Goal: Task Accomplishment & Management: Manage account settings

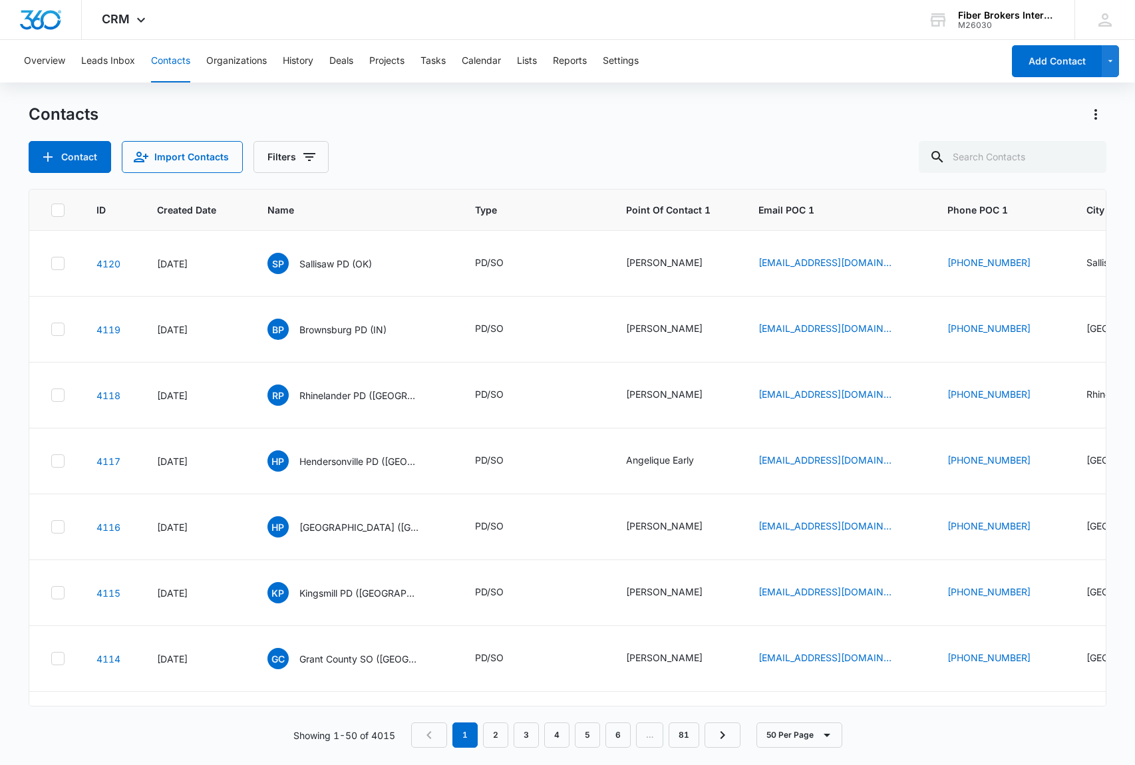
click at [1016, 158] on input "text" at bounding box center [1012, 157] width 188 height 32
type input "mobile"
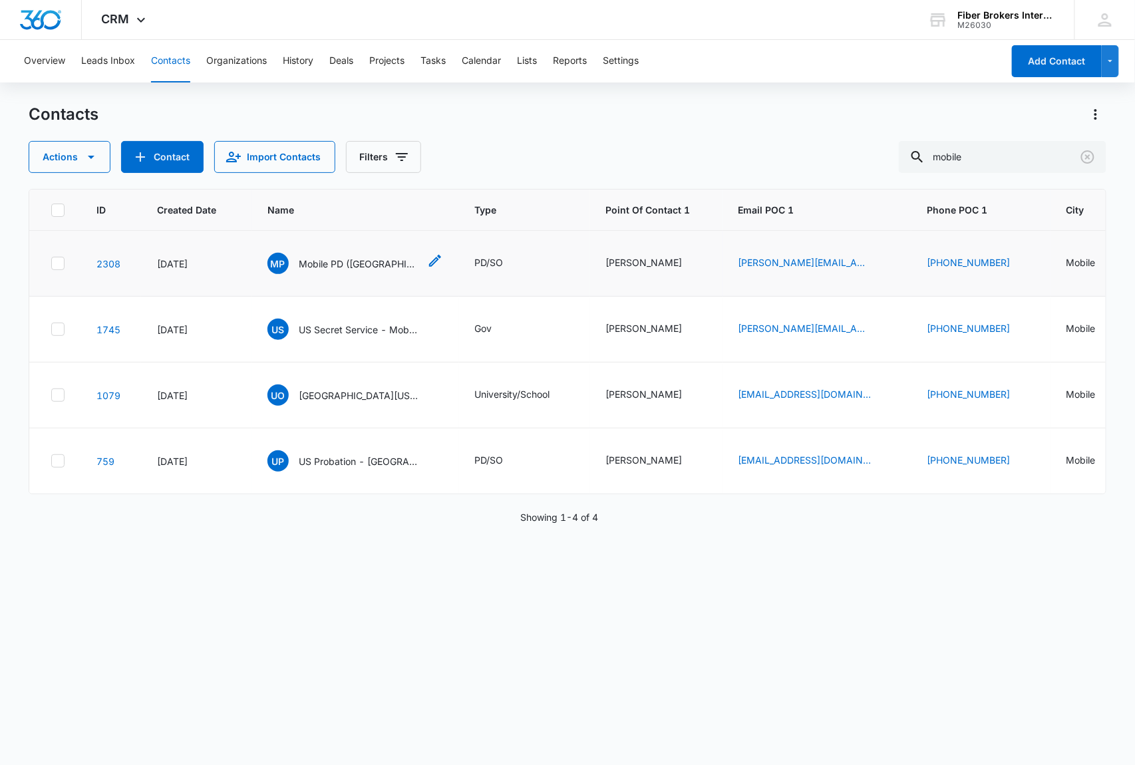
click at [273, 265] on span "MP" at bounding box center [277, 263] width 21 height 21
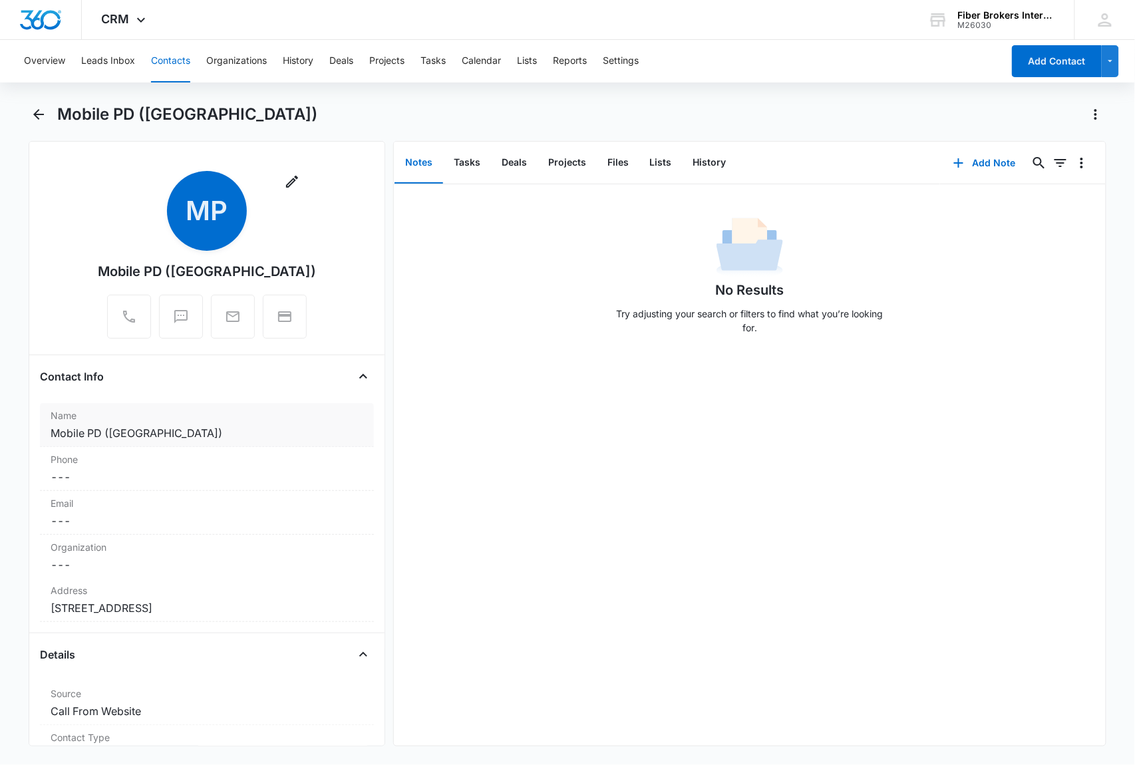
click at [169, 429] on dd "Cancel Save Changes Mobile PD (AL)" at bounding box center [207, 433] width 313 height 16
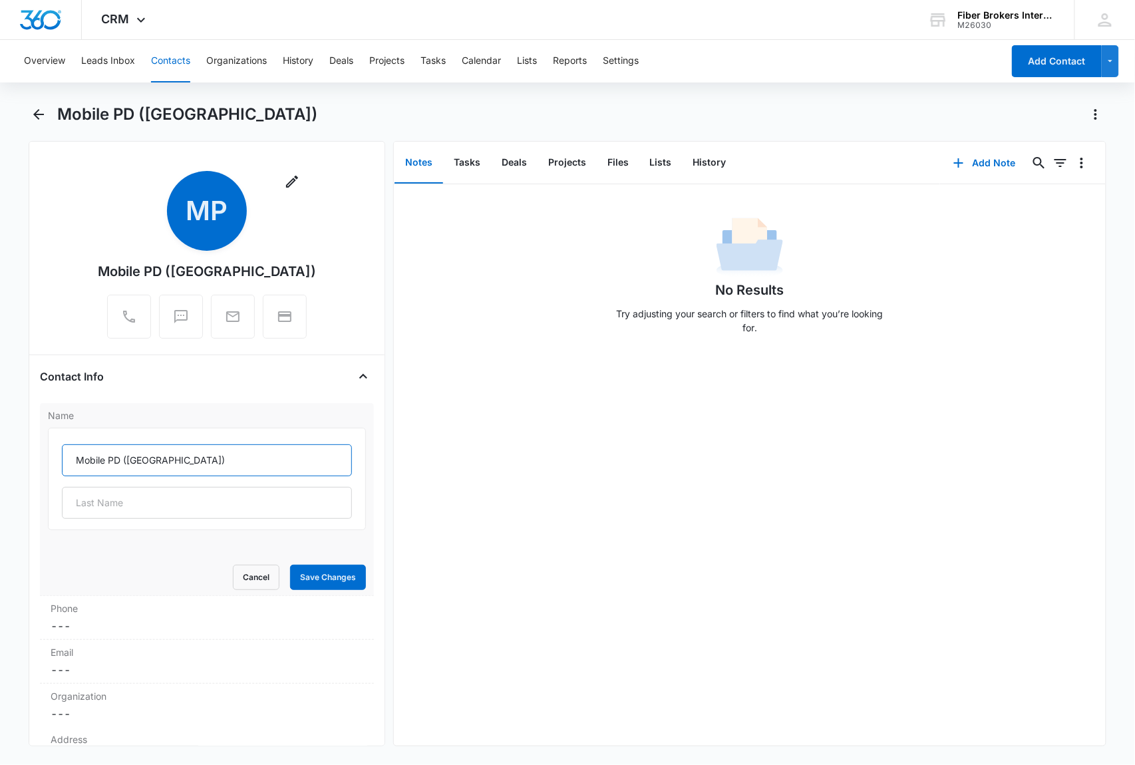
drag, startPoint x: 154, startPoint y: 460, endPoint x: 72, endPoint y: 458, distance: 81.8
click at [72, 458] on input "Mobile PD ([GEOGRAPHIC_DATA])" at bounding box center [207, 460] width 290 height 32
click at [245, 575] on button "Cancel" at bounding box center [256, 577] width 47 height 25
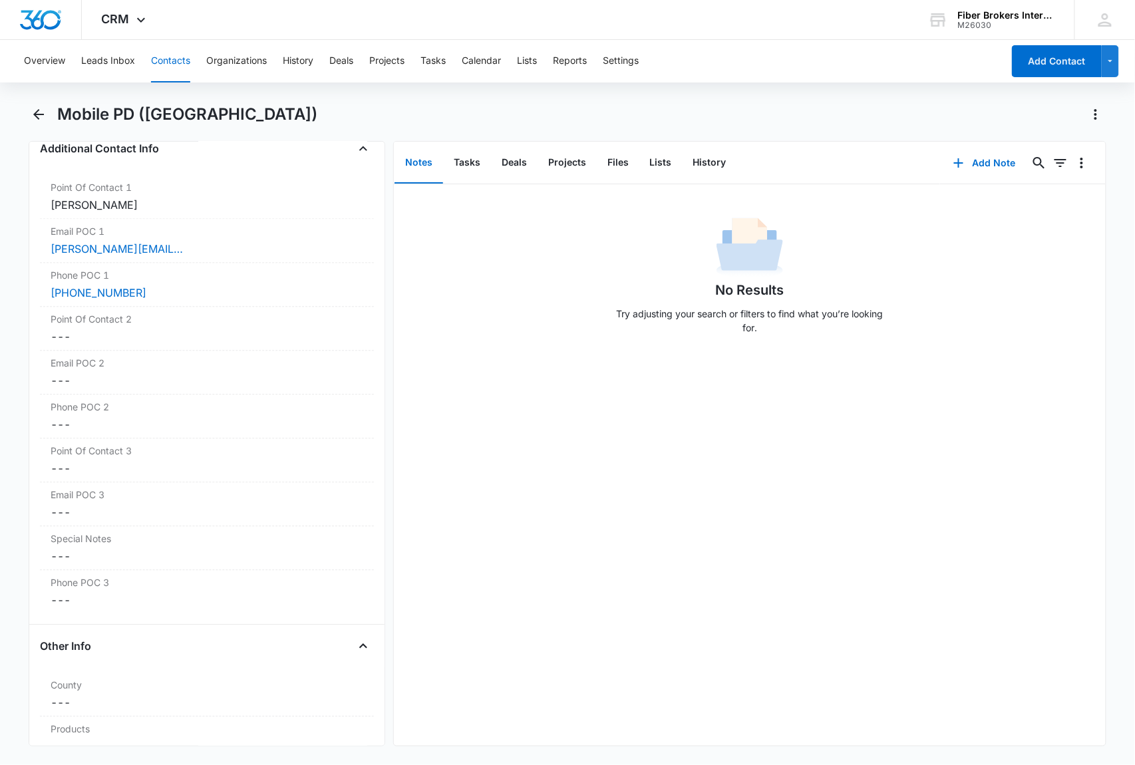
scroll to position [878, 0]
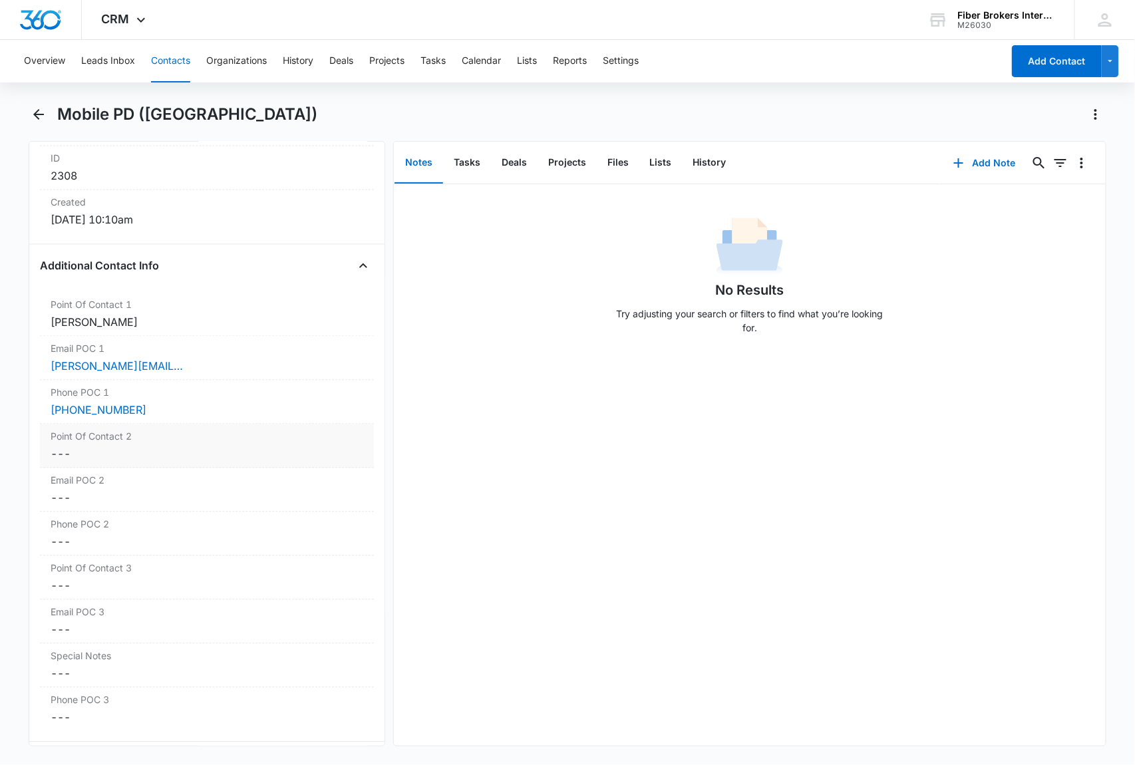
click at [169, 456] on dd "Cancel Save Changes ---" at bounding box center [207, 454] width 313 height 16
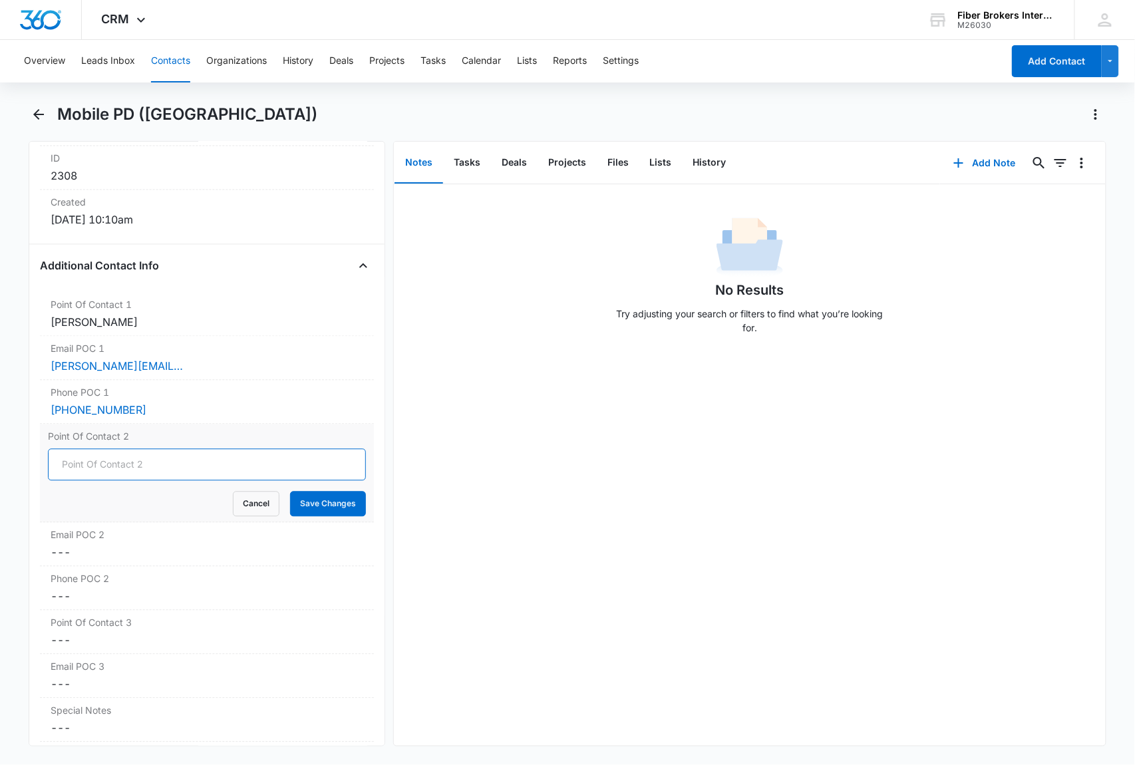
click at [82, 471] on input "Point Of Contact 2" at bounding box center [207, 465] width 318 height 32
paste input "[PERSON_NAME]"
type input "[PERSON_NAME]"
click at [310, 505] on button "Save Changes" at bounding box center [328, 503] width 76 height 25
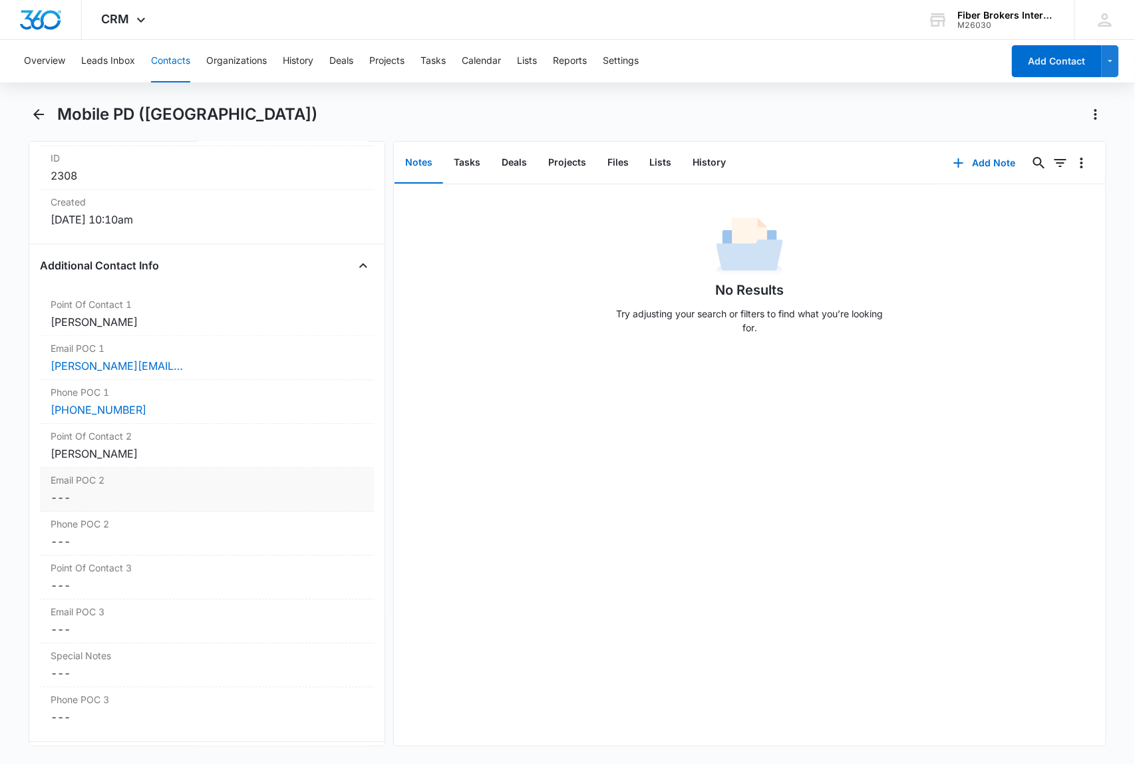
click at [60, 503] on dd "Cancel Save Changes ---" at bounding box center [207, 498] width 313 height 16
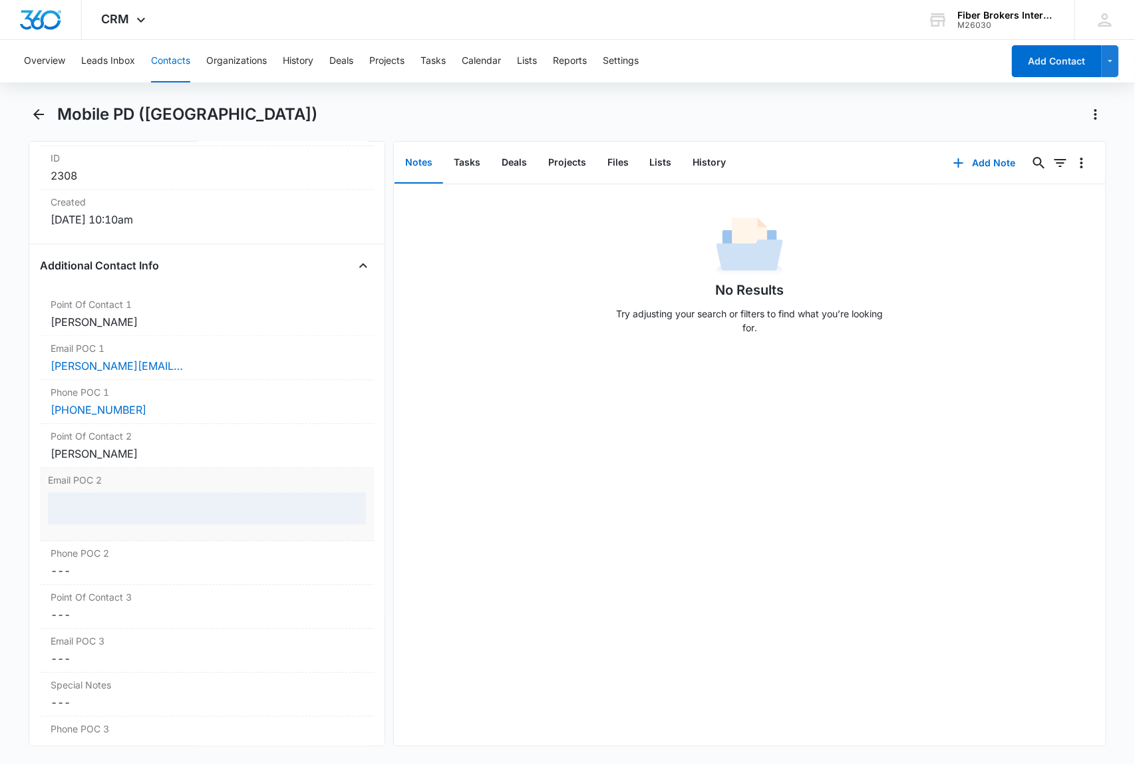
click at [72, 505] on div at bounding box center [207, 509] width 318 height 32
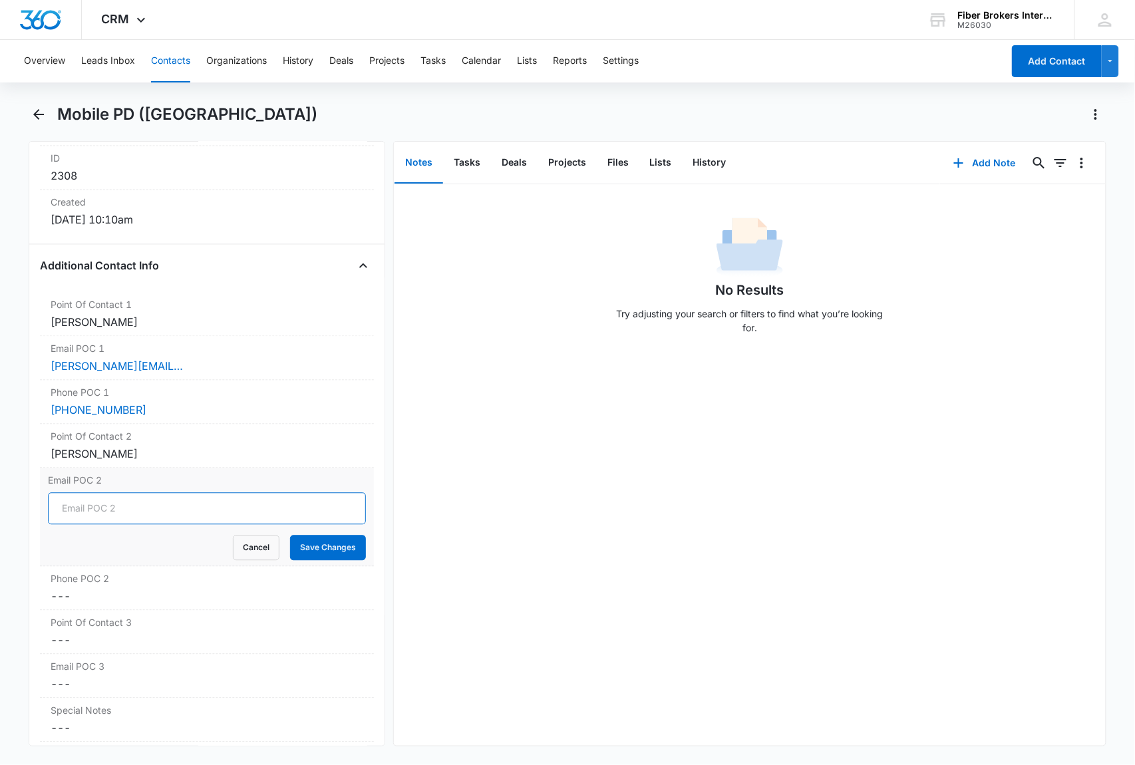
click at [73, 514] on input "Email POC 2" at bounding box center [207, 509] width 318 height 32
paste input "[PERSON_NAME][EMAIL_ADDRESS][PERSON_NAME][DOMAIN_NAME]"
type input "[PERSON_NAME][EMAIL_ADDRESS][PERSON_NAME][DOMAIN_NAME]"
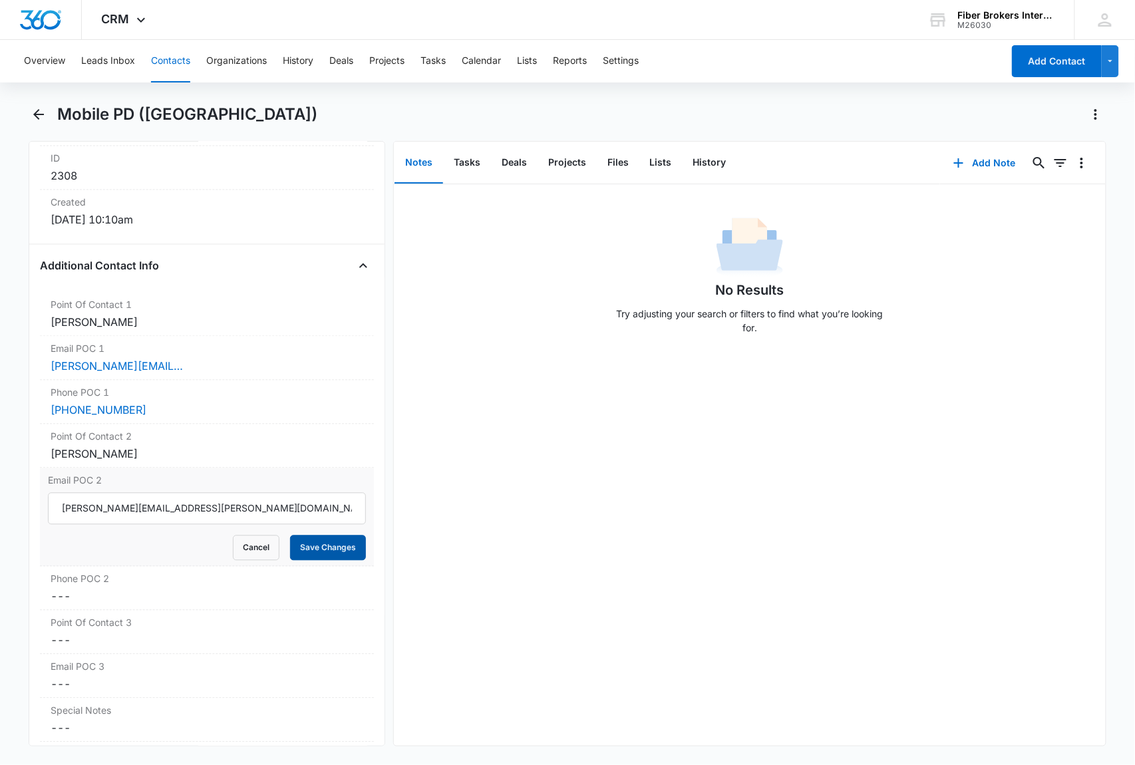
click at [327, 552] on button "Save Changes" at bounding box center [328, 547] width 76 height 25
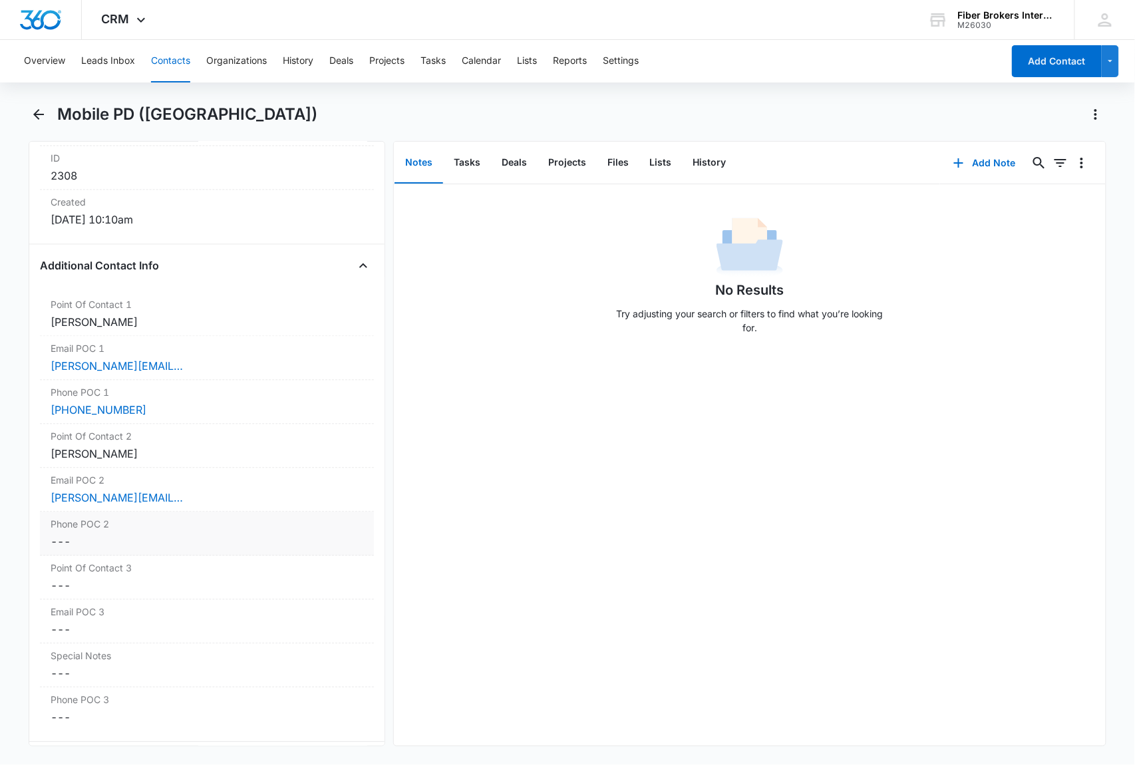
click at [96, 545] on dd "Cancel Save Changes ---" at bounding box center [207, 542] width 313 height 16
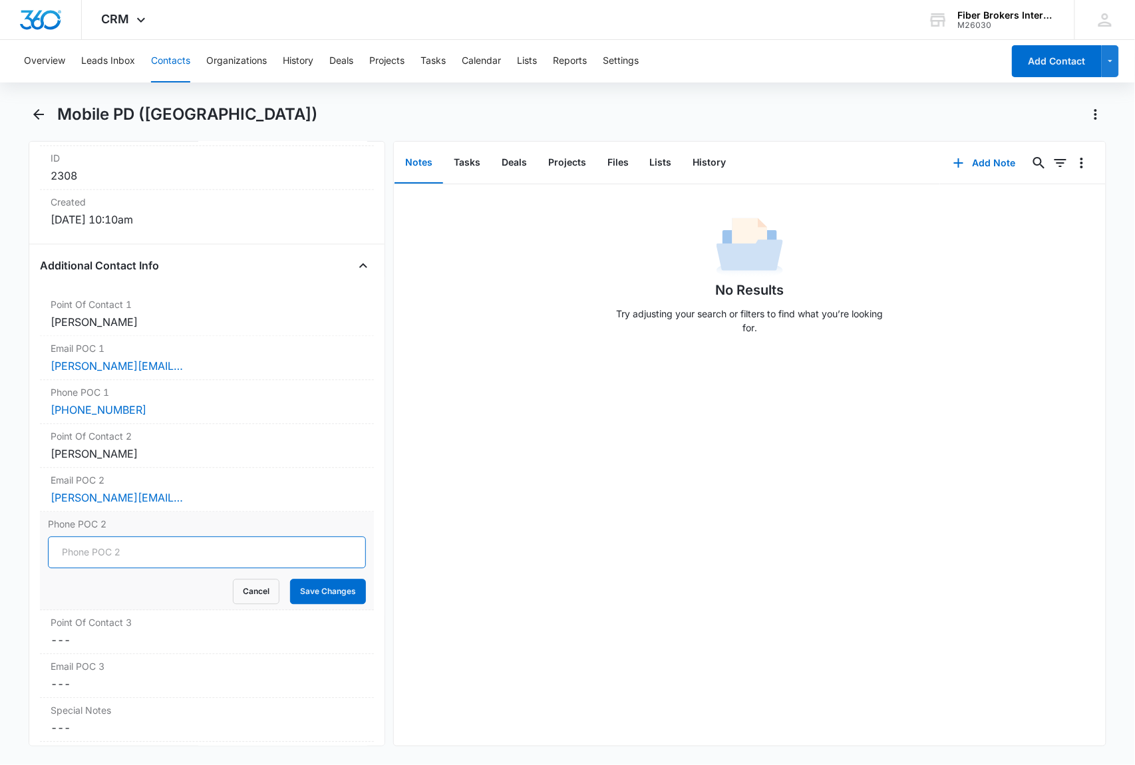
click at [81, 559] on input "Phone POC 2" at bounding box center [207, 553] width 318 height 32
paste input "[PHONE_NUMBER]"
type input "[PHONE_NUMBER]"
click at [306, 592] on button "Save Changes" at bounding box center [328, 591] width 76 height 25
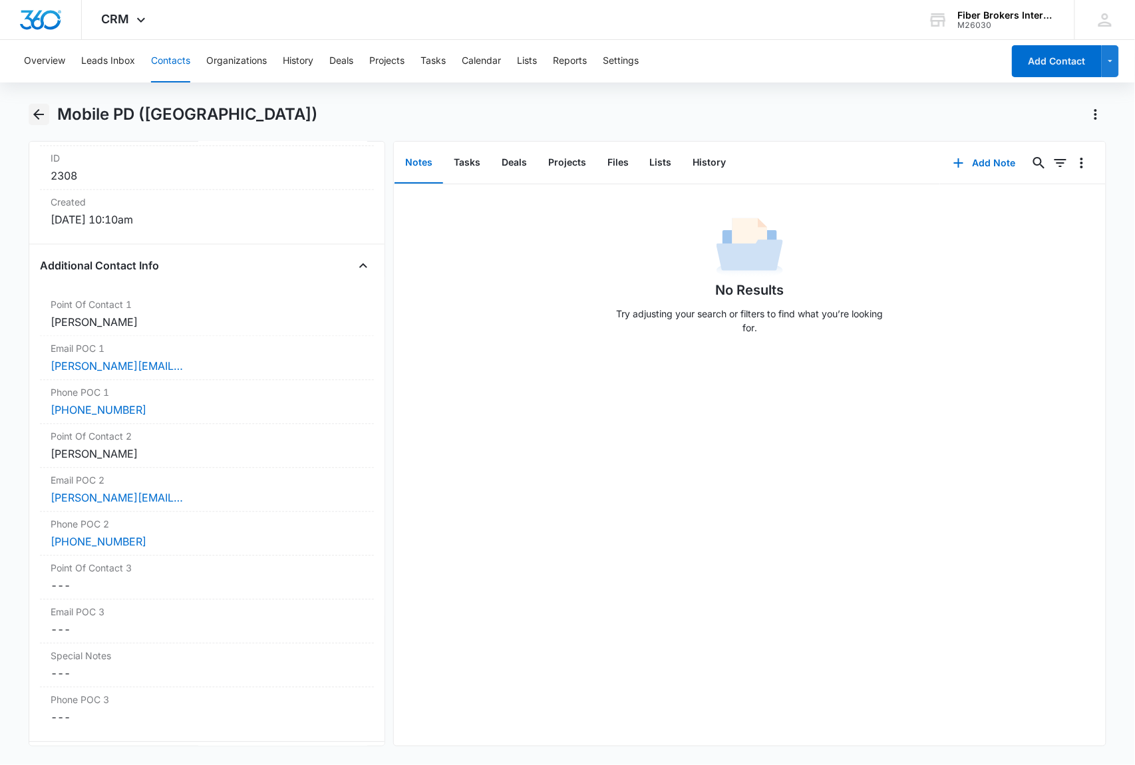
click at [38, 113] on icon "Back" at bounding box center [39, 114] width 16 height 16
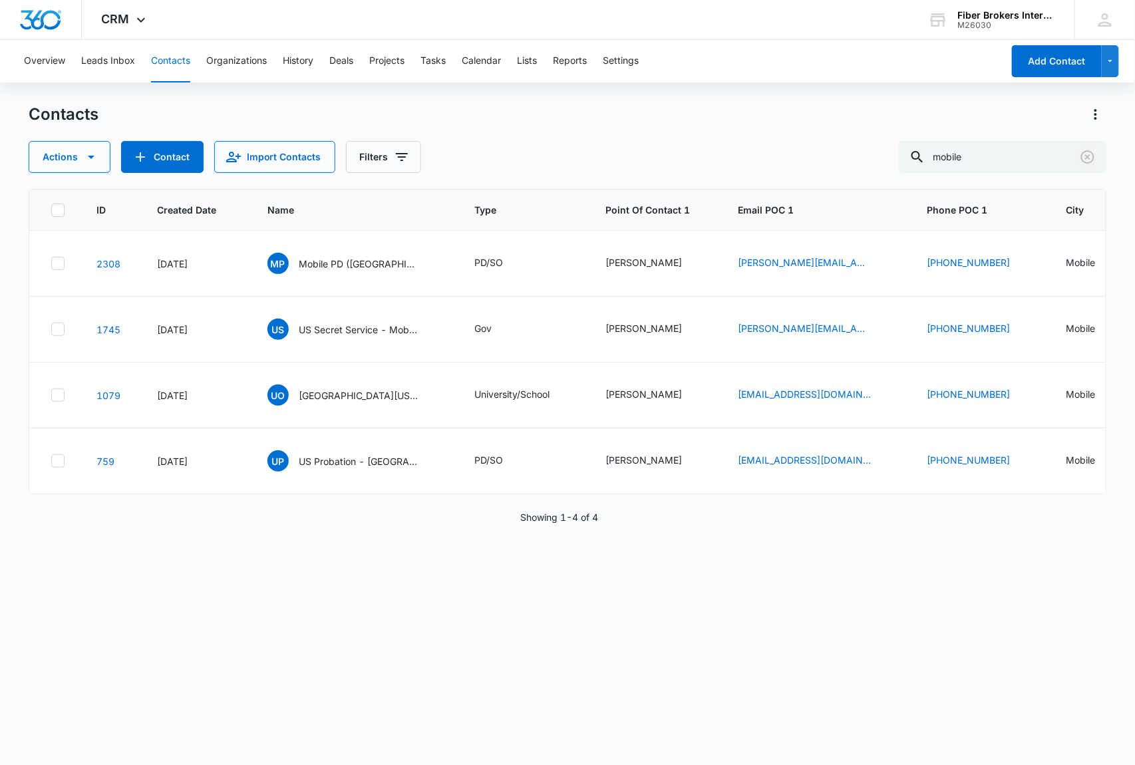
drag, startPoint x: 1093, startPoint y: 158, endPoint x: 628, endPoint y: 137, distance: 466.0
click at [1093, 158] on icon "Clear" at bounding box center [1087, 156] width 13 height 13
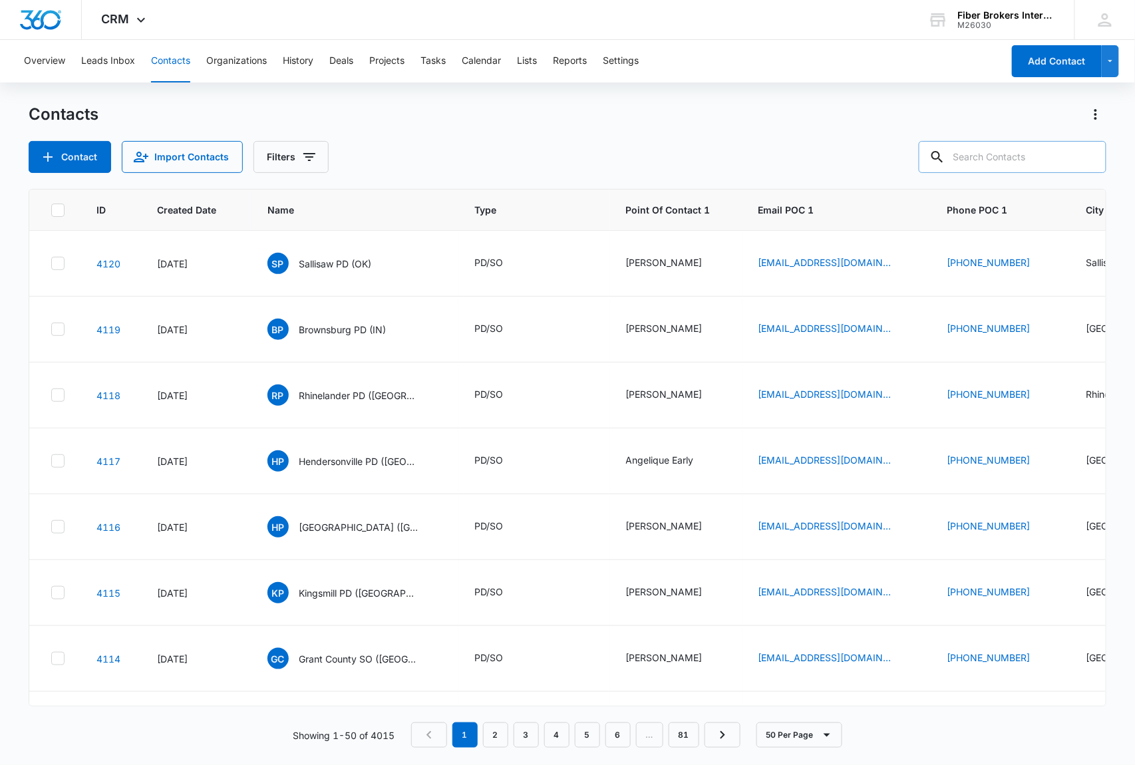
paste input "[EMAIL_ADDRESS][DOMAIN_NAME]"
type input "[EMAIL_ADDRESS][DOMAIN_NAME]"
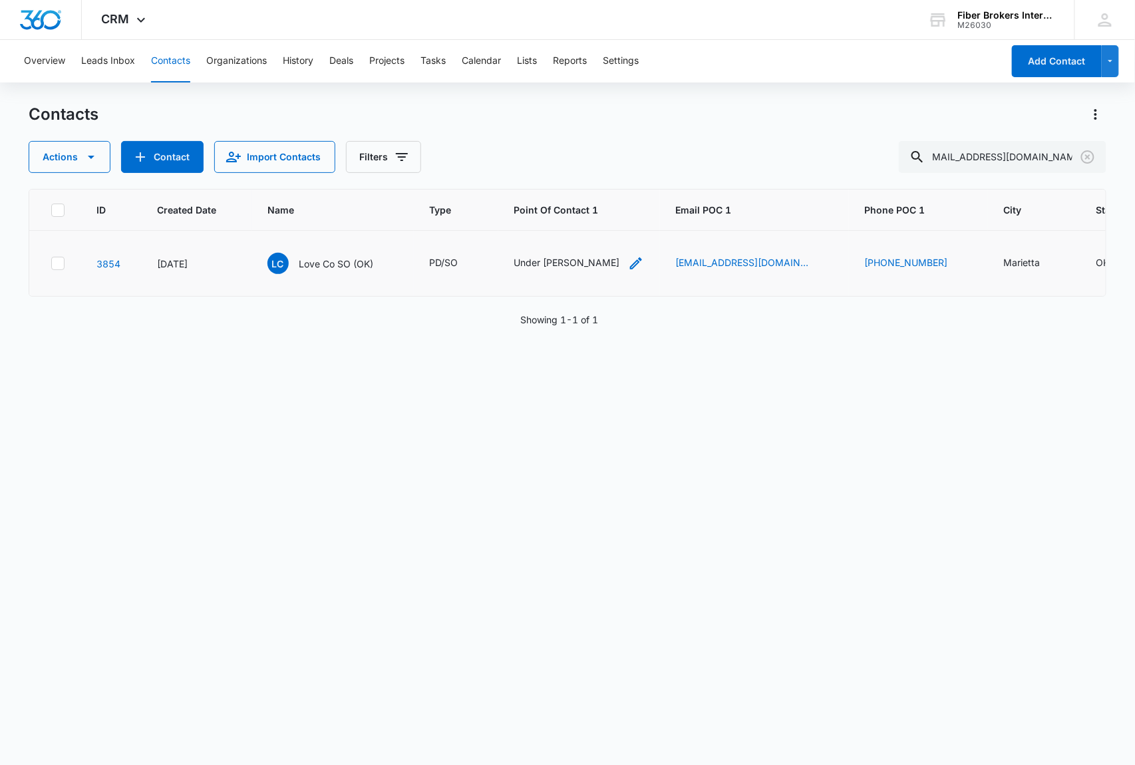
click at [628, 264] on icon "Point Of Contact 1 - Under Sheriff Daniel - Select to Edit Field" at bounding box center [636, 263] width 16 height 16
drag, startPoint x: 567, startPoint y: 176, endPoint x: 496, endPoint y: 177, distance: 70.5
click at [490, 179] on div "Point Of Contact 1 Under [PERSON_NAME] Save" at bounding box center [578, 188] width 200 height 122
type input "[PERSON_NAME]"
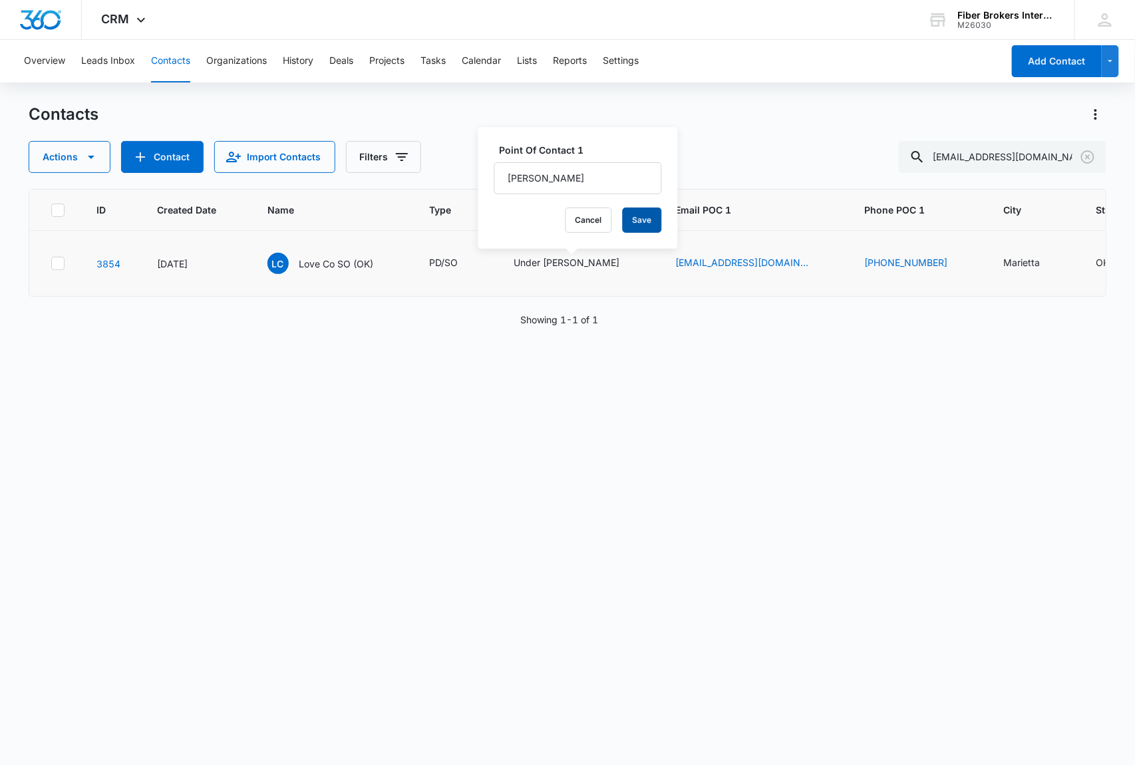
click at [623, 219] on button "Save" at bounding box center [642, 220] width 39 height 25
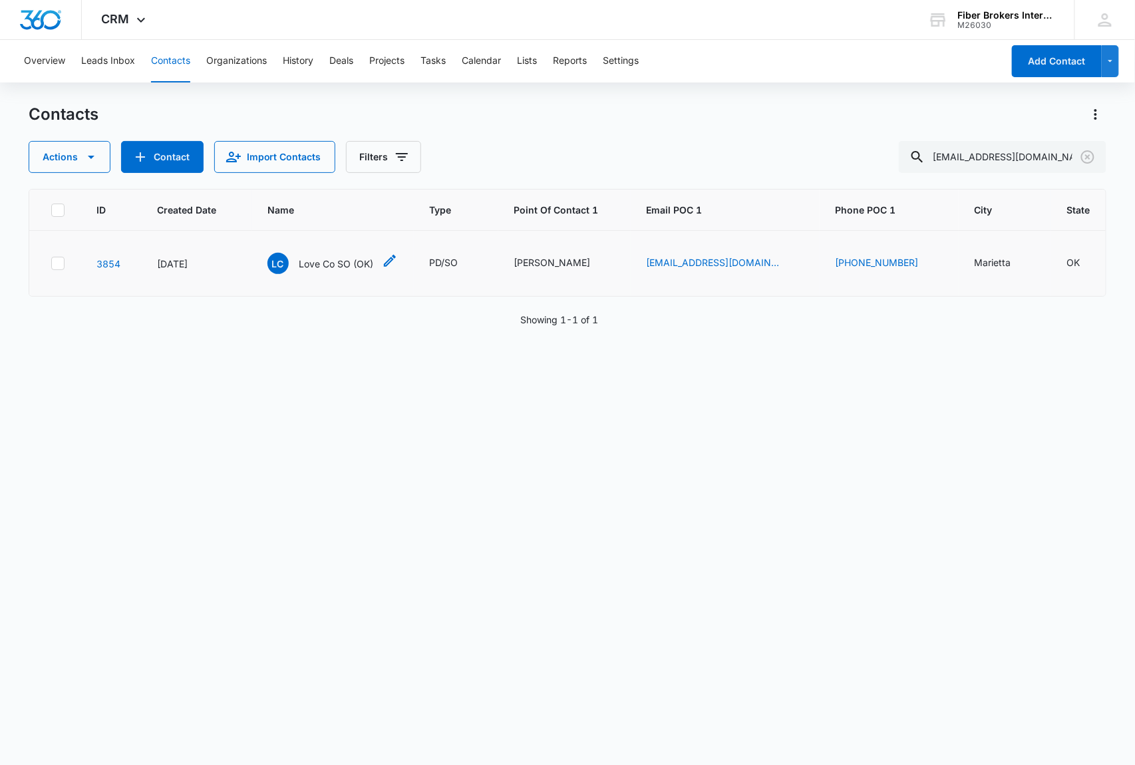
click at [387, 259] on icon "Name - Love Co SO (OK) - Select to Edit Field" at bounding box center [390, 261] width 16 height 16
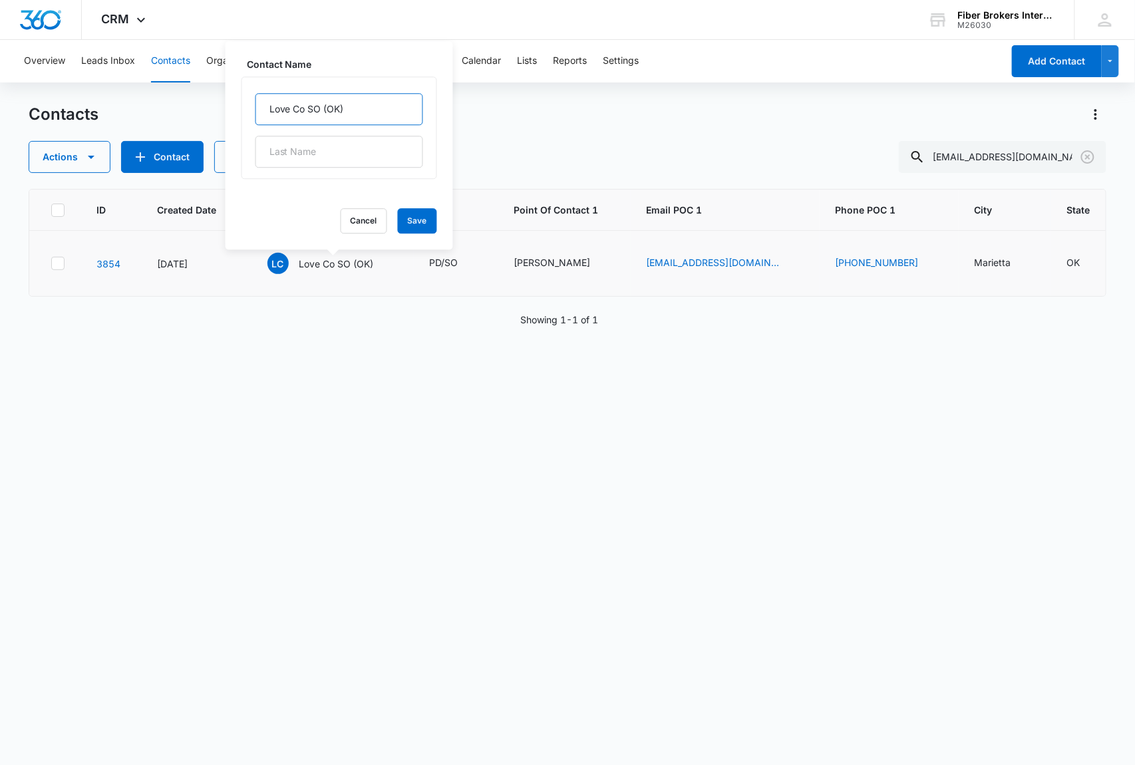
click at [304, 110] on input "Love Co SO (OK)" at bounding box center [339, 109] width 168 height 32
type input "Love County SO ([GEOGRAPHIC_DATA])"
click at [398, 221] on button "Save" at bounding box center [417, 220] width 39 height 25
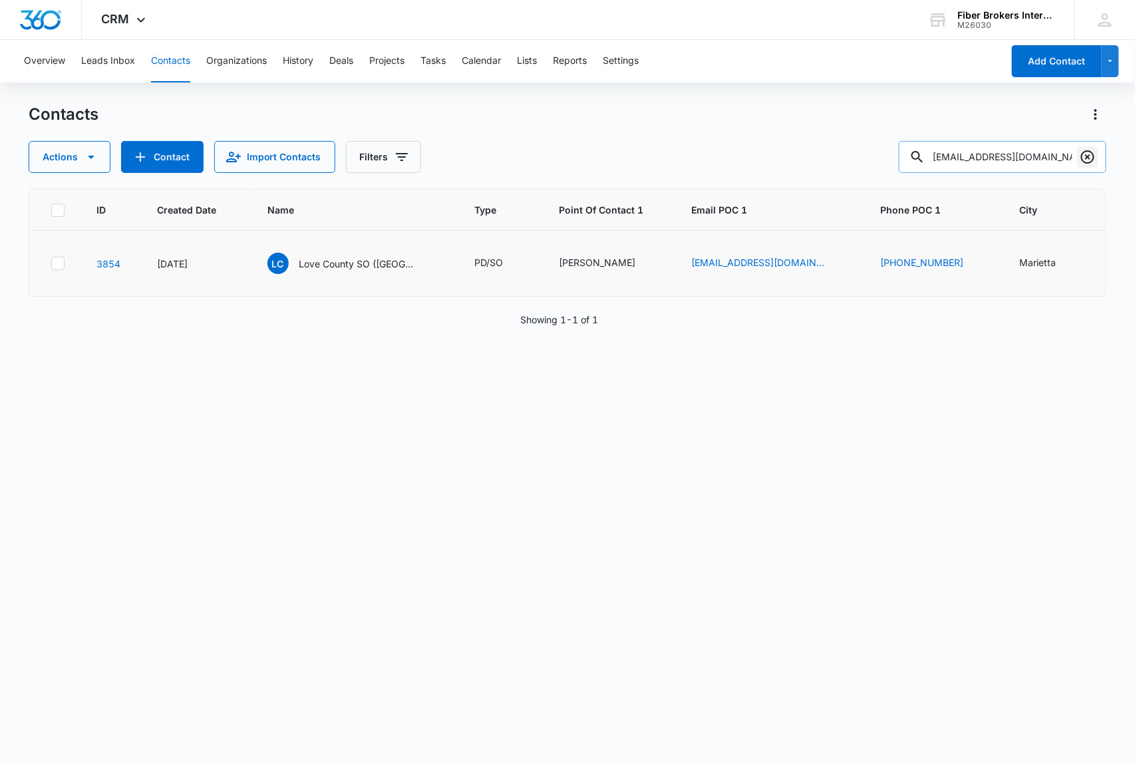
scroll to position [0, 9]
drag, startPoint x: 954, startPoint y: 154, endPoint x: 1093, endPoint y: 155, distance: 139.7
click at [1091, 156] on div "[EMAIL_ADDRESS][DOMAIN_NAME]" at bounding box center [1003, 157] width 208 height 32
type input "t"
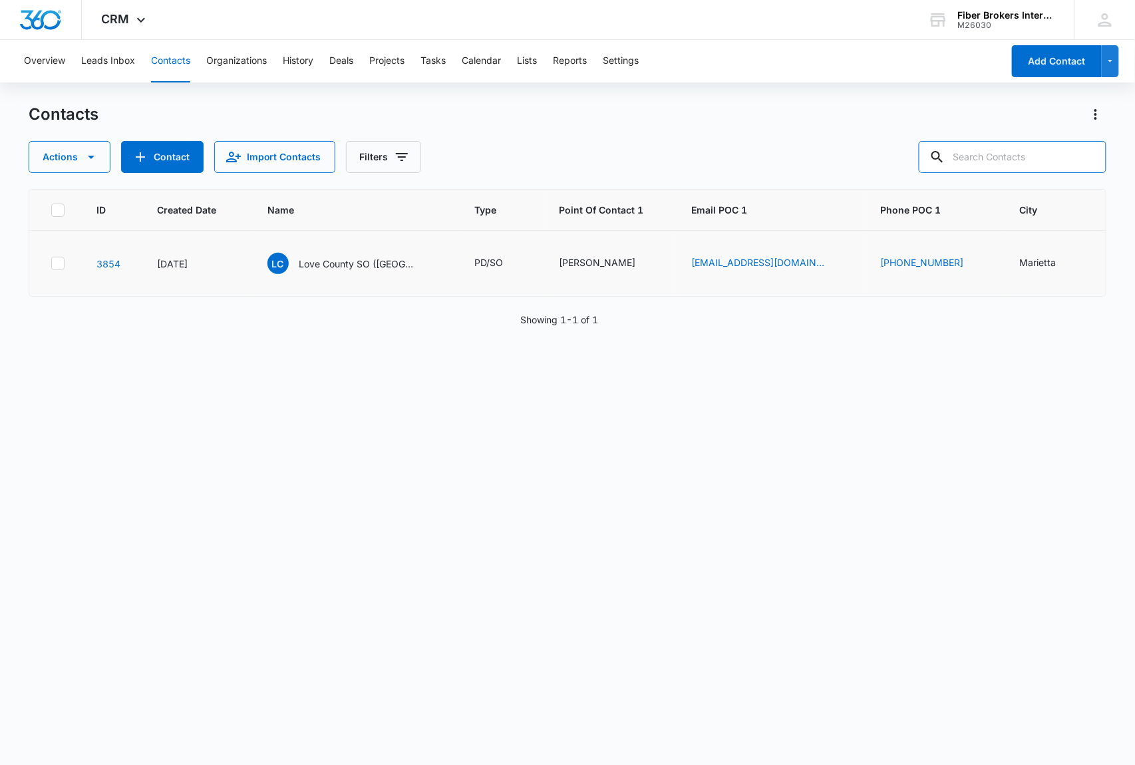
paste input "[EMAIL_ADDRESS][DOMAIN_NAME]"
type input "[EMAIL_ADDRESS][DOMAIN_NAME]"
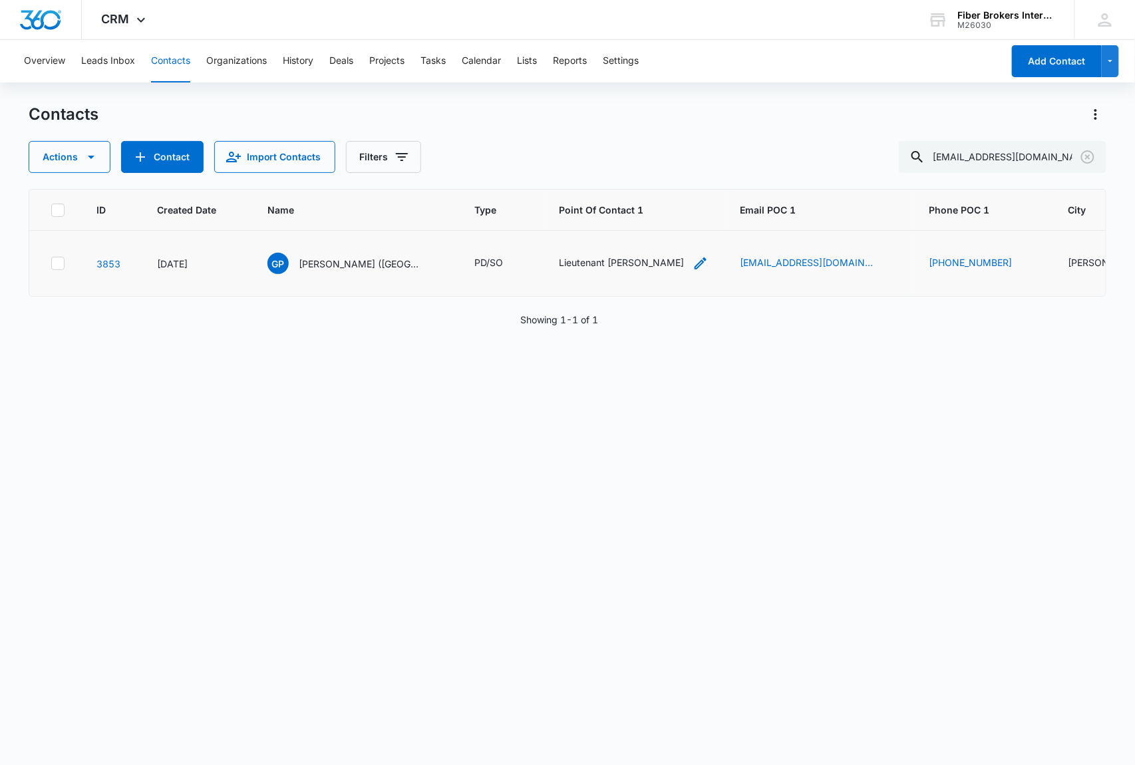
click at [692, 261] on icon "Point Of Contact 1 - Lieutenant Mize - Select to Edit Field" at bounding box center [700, 263] width 16 height 16
drag, startPoint x: 538, startPoint y: 178, endPoint x: 464, endPoint y: 174, distance: 74.6
click at [464, 174] on div "Point Of Contact 1 Lieutenant [PERSON_NAME] Cancel Save" at bounding box center [564, 188] width 200 height 122
type input "[PERSON_NAME]"
click at [608, 221] on button "Save" at bounding box center [627, 220] width 39 height 25
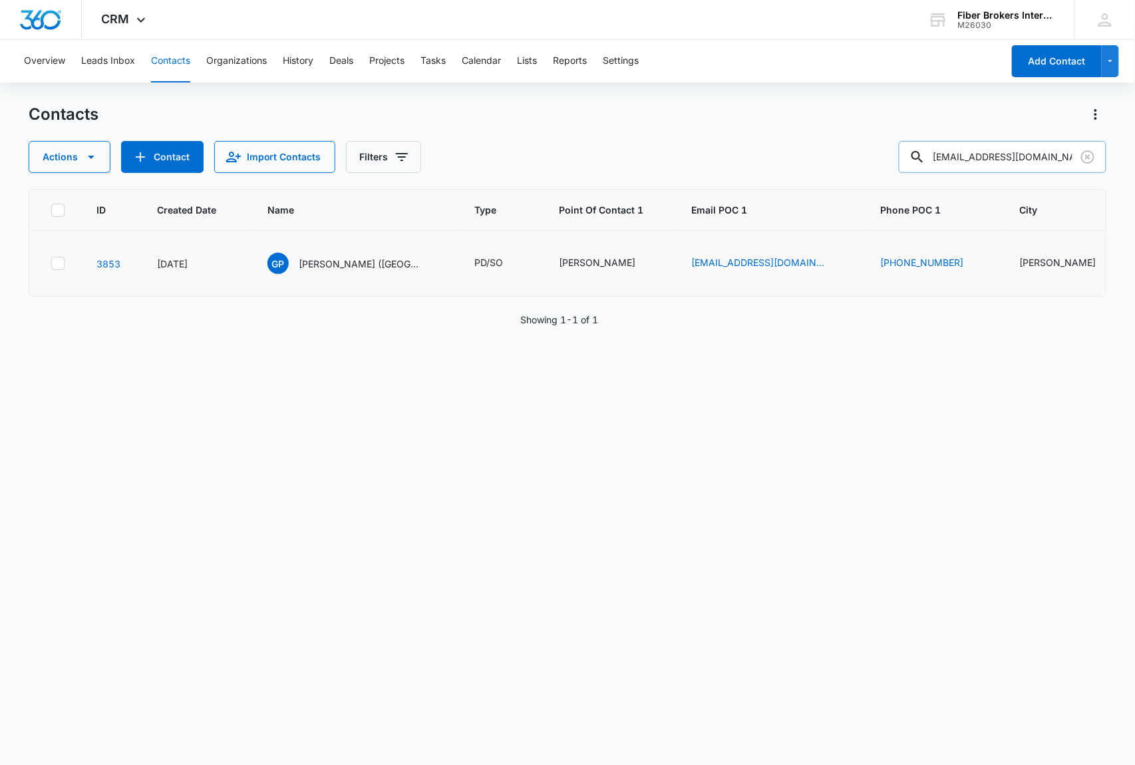
drag, startPoint x: 1061, startPoint y: 152, endPoint x: 916, endPoint y: 149, distance: 145.7
click at [916, 149] on input "[EMAIL_ADDRESS][DOMAIN_NAME]" at bounding box center [1003, 157] width 208 height 32
paste input "Ganadopd401@cityofganado"
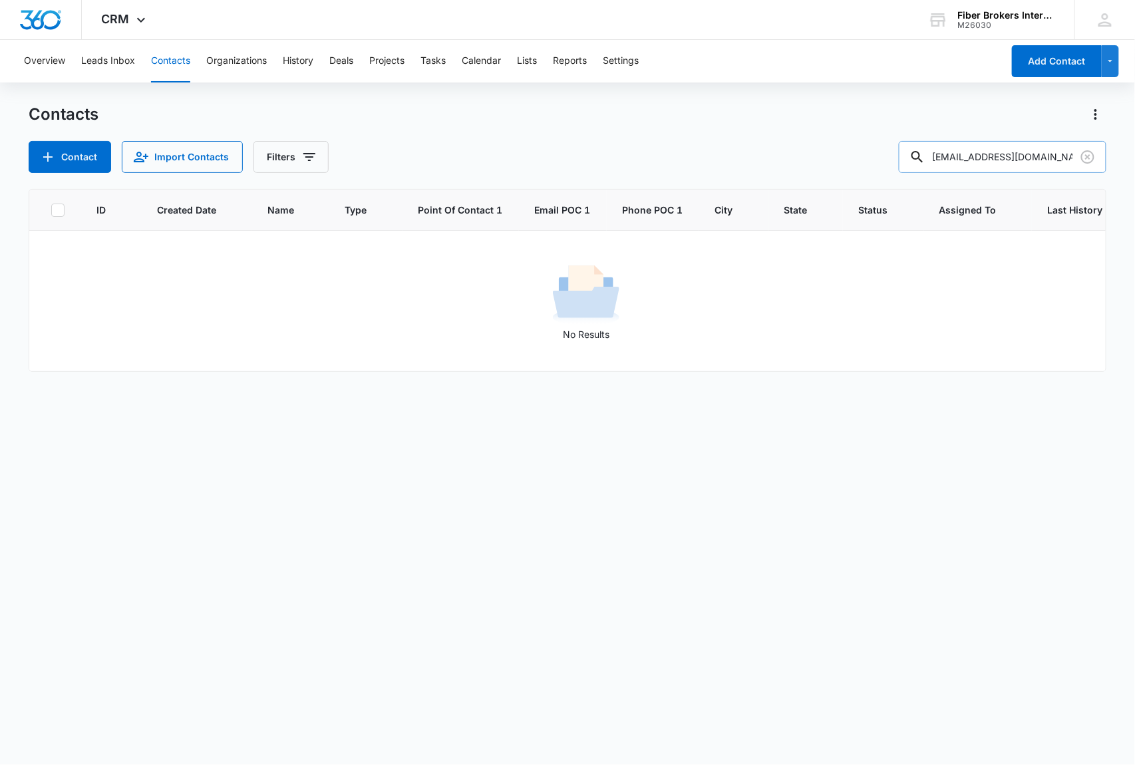
drag, startPoint x: 1073, startPoint y: 152, endPoint x: 946, endPoint y: 153, distance: 127.7
click at [946, 153] on input "[EMAIL_ADDRESS][DOMAIN_NAME]" at bounding box center [1003, 157] width 208 height 32
click at [982, 156] on input "[EMAIL_ADDRESS][DOMAIN_NAME]" at bounding box center [1003, 157] width 208 height 32
drag, startPoint x: 982, startPoint y: 157, endPoint x: 1075, endPoint y: 153, distance: 93.2
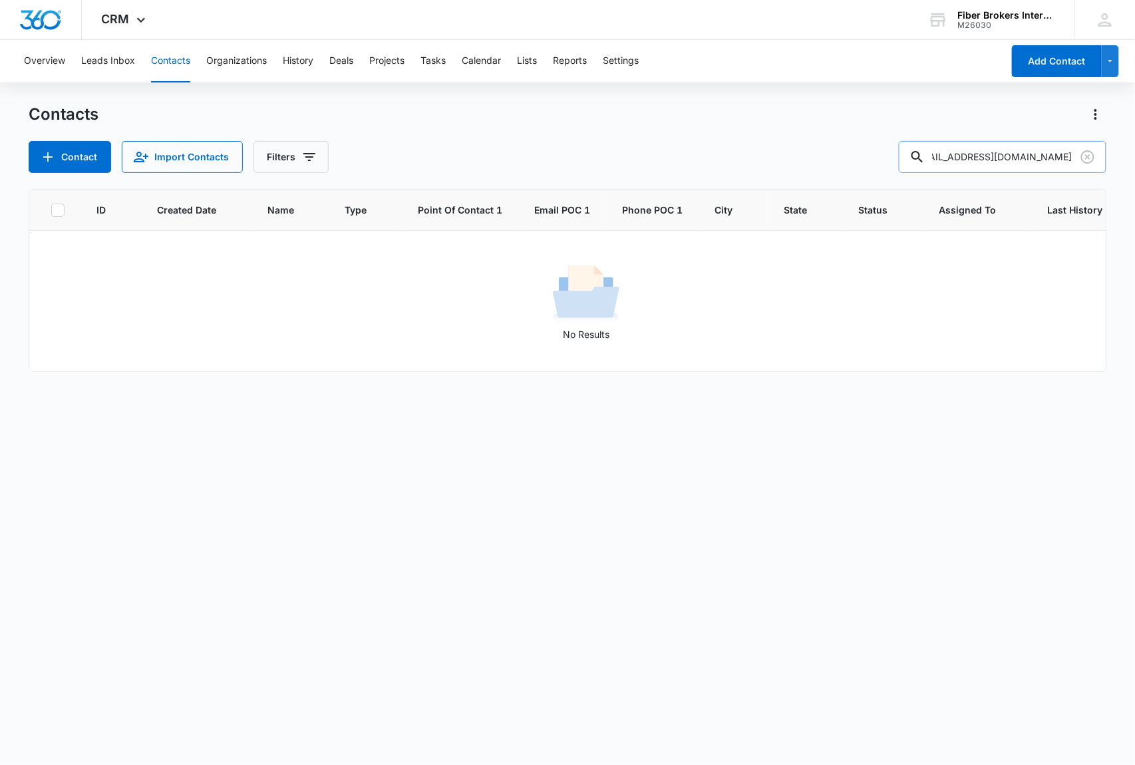
click at [1075, 153] on input "[EMAIL_ADDRESS][DOMAIN_NAME]" at bounding box center [1003, 157] width 208 height 32
type input "Ganado"
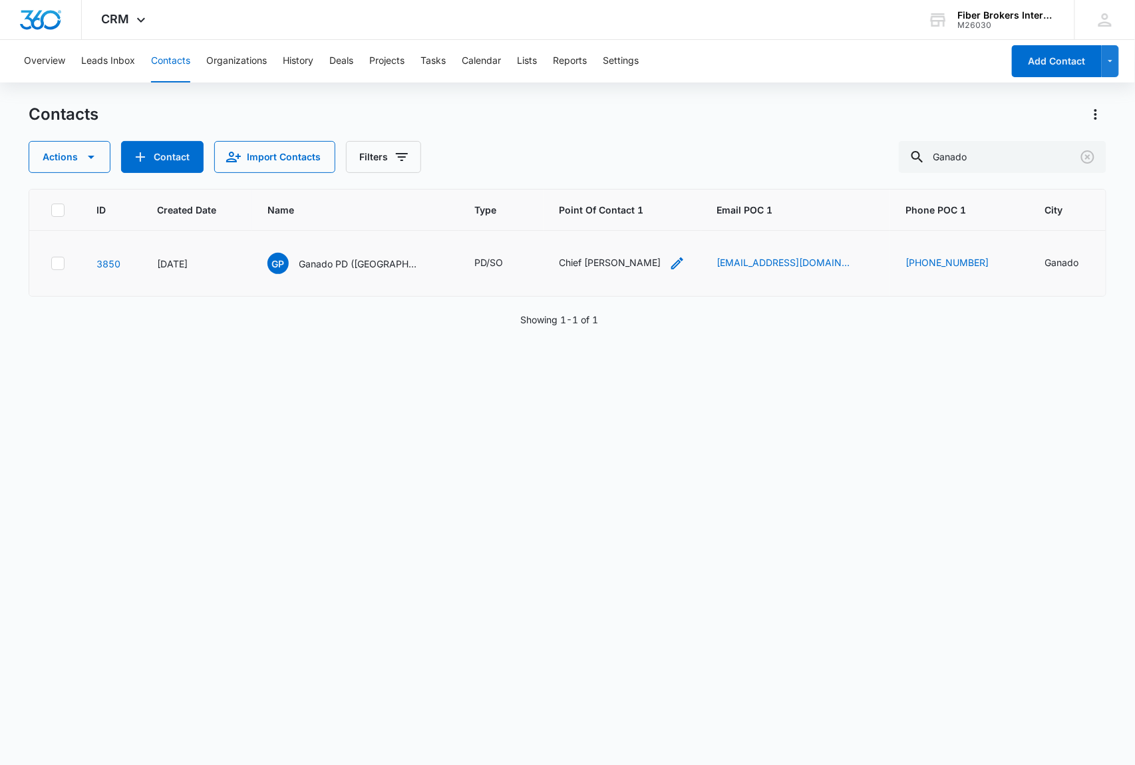
click at [669, 263] on icon "Point Of Contact 1 - Chief Marrett - Select to Edit Field" at bounding box center [677, 263] width 16 height 16
drag, startPoint x: 512, startPoint y: 177, endPoint x: 471, endPoint y: 180, distance: 41.3
click at [472, 179] on div "Point Of Contact 1 Chief [PERSON_NAME] Save" at bounding box center [560, 188] width 200 height 122
type input "[PERSON_NAME]"
click at [610, 227] on button "Save" at bounding box center [624, 220] width 39 height 25
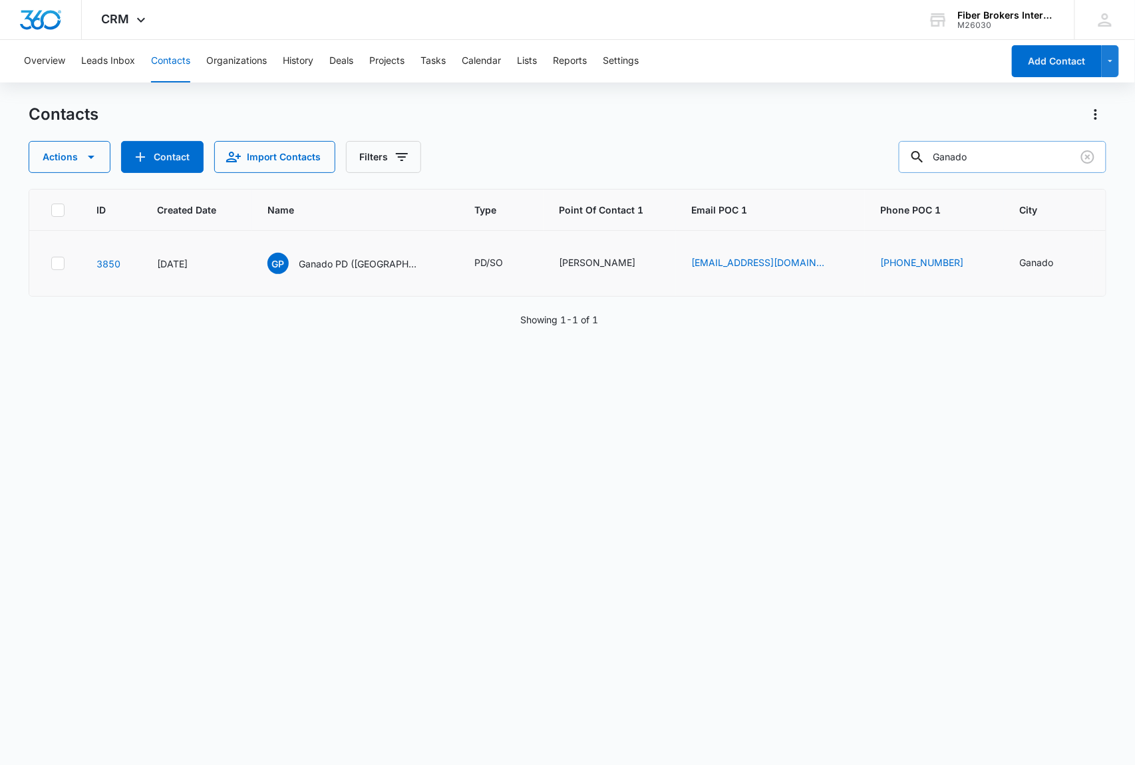
drag, startPoint x: 995, startPoint y: 158, endPoint x: 921, endPoint y: 148, distance: 74.5
click at [921, 148] on div "Ganado" at bounding box center [1003, 157] width 208 height 32
paste input "[EMAIL_ADDRESS][DOMAIN_NAME]"
type input "[EMAIL_ADDRESS][DOMAIN_NAME]"
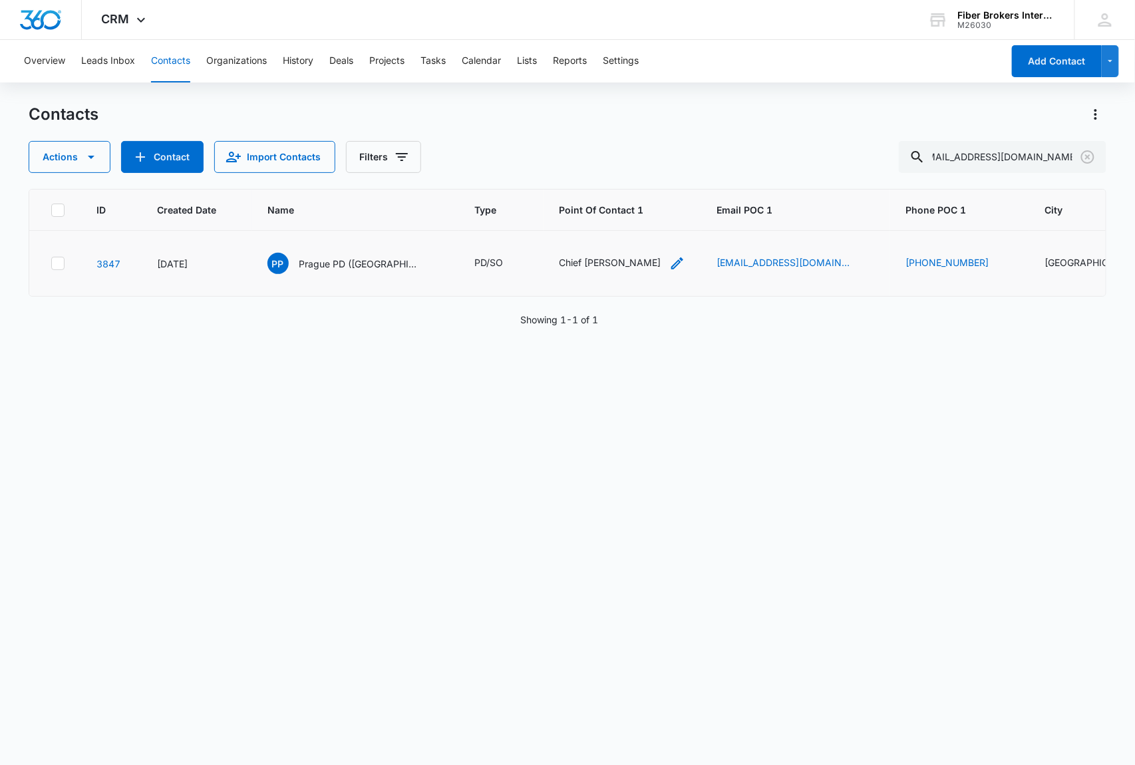
click at [671, 264] on icon "Point Of Contact 1 - Chief Fluitt - Select to Edit Field" at bounding box center [677, 263] width 12 height 12
drag, startPoint x: 506, startPoint y: 177, endPoint x: 460, endPoint y: 174, distance: 46.0
click at [460, 174] on div "Point Of Contact 1 Chief [PERSON_NAME] Cancel Save" at bounding box center [552, 188] width 200 height 122
type input "[PERSON_NAME]"
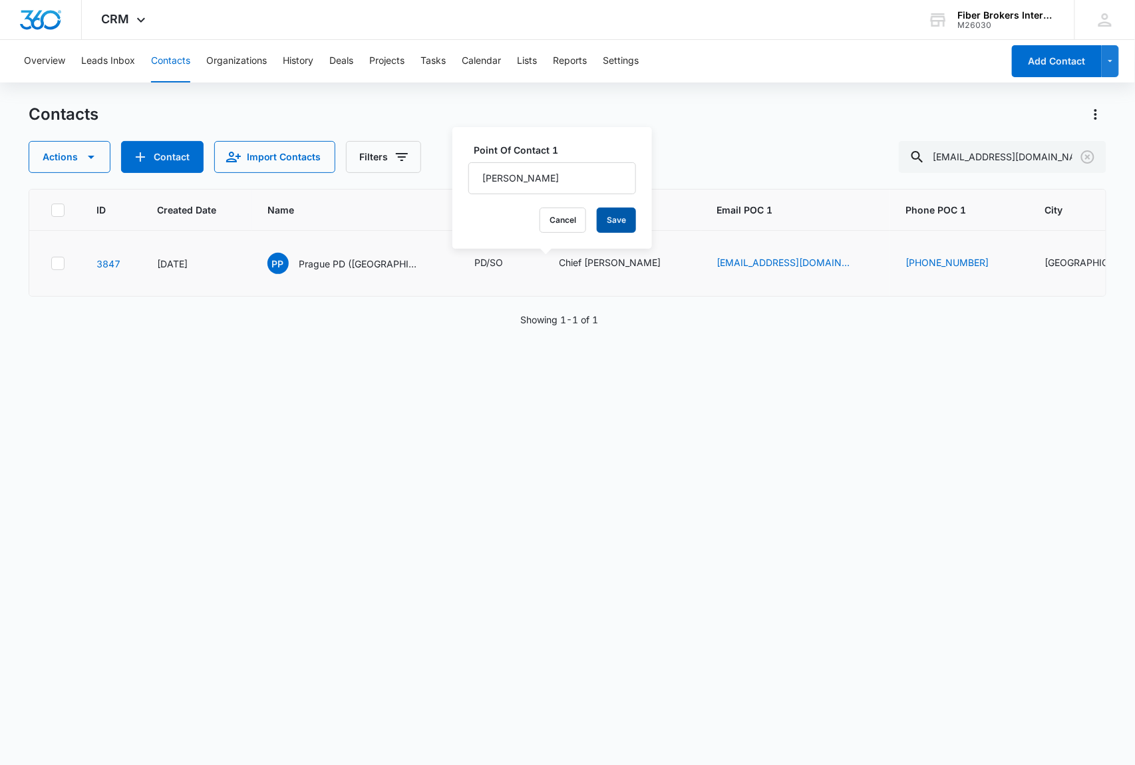
click at [597, 224] on button "Save" at bounding box center [616, 220] width 39 height 25
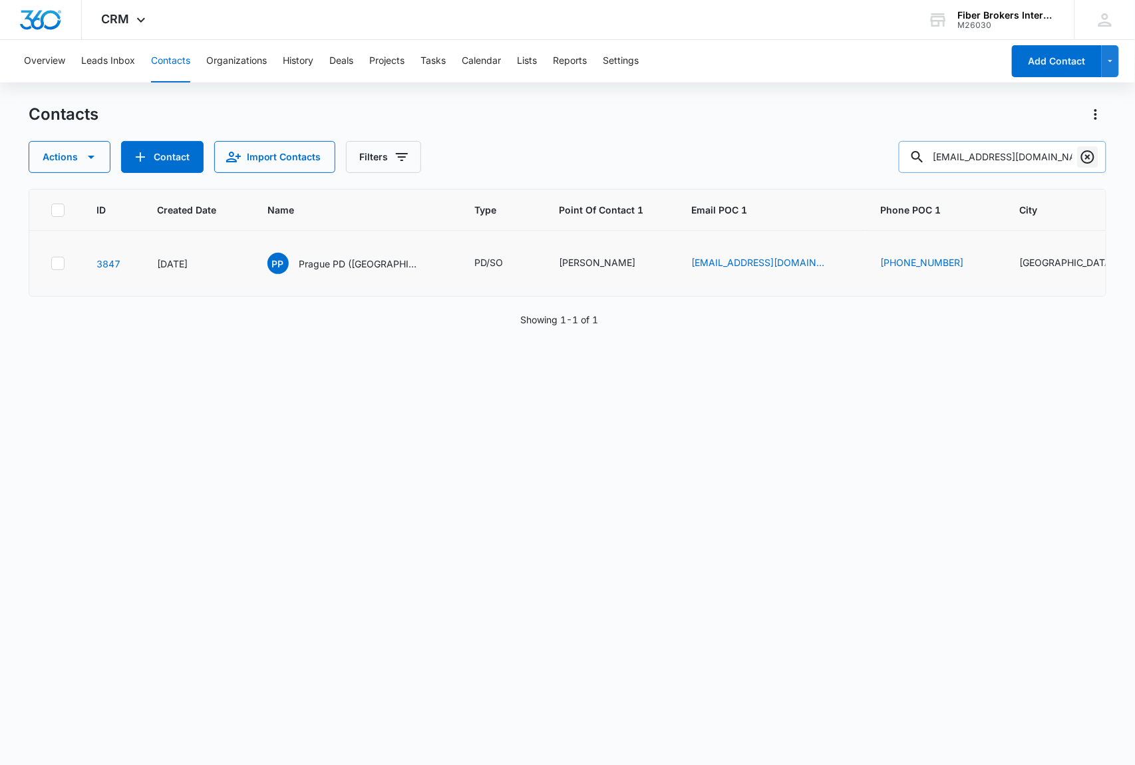
click at [1089, 160] on icon "Clear" at bounding box center [1087, 157] width 16 height 16
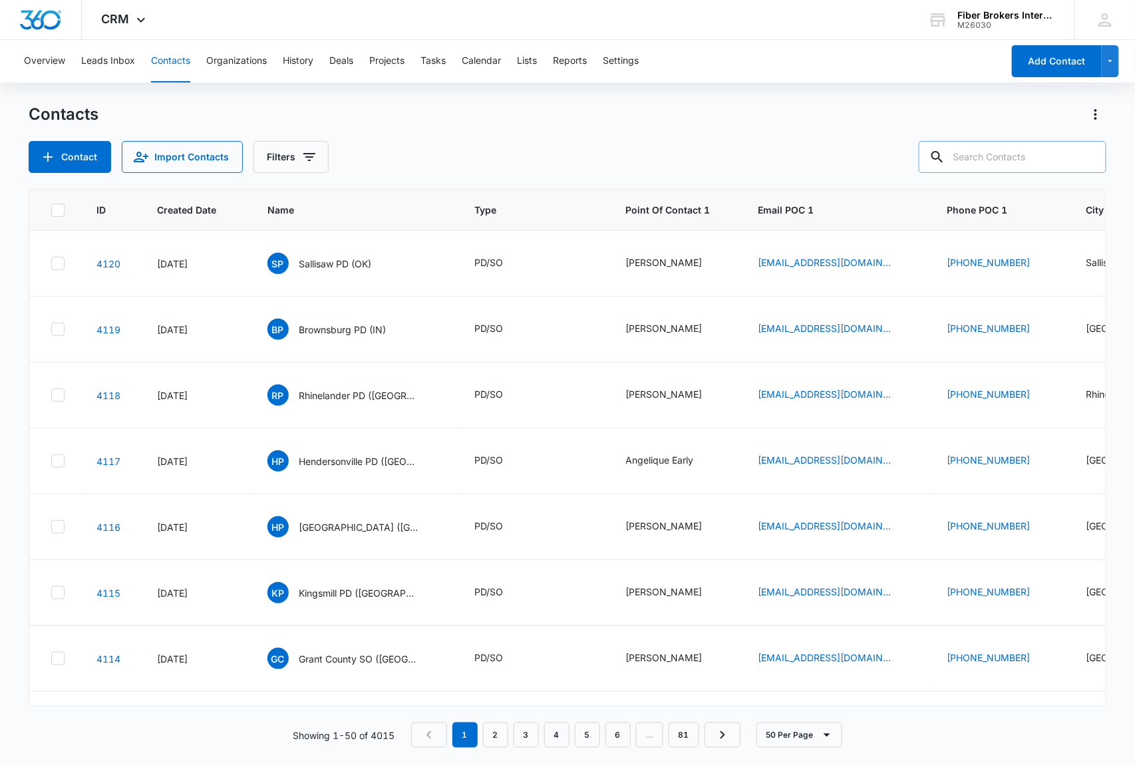
paste input "[EMAIL_ADDRESS][DOMAIN_NAME]"
drag, startPoint x: 984, startPoint y: 157, endPoint x: 942, endPoint y: 158, distance: 41.9
click at [942, 158] on input "[EMAIL_ADDRESS][DOMAIN_NAME]" at bounding box center [1003, 157] width 208 height 32
drag, startPoint x: 980, startPoint y: 155, endPoint x: 1028, endPoint y: 157, distance: 48.6
click at [1028, 157] on input "[DOMAIN_NAME]" at bounding box center [1003, 157] width 208 height 32
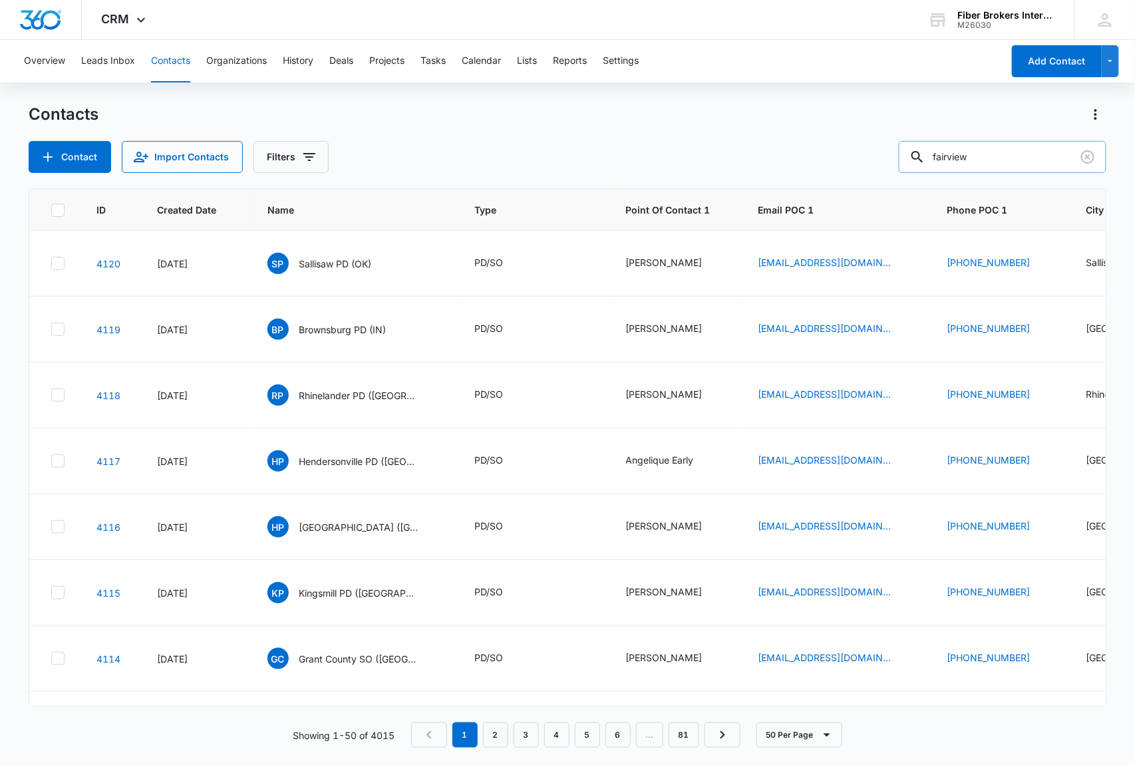
type input "fairview"
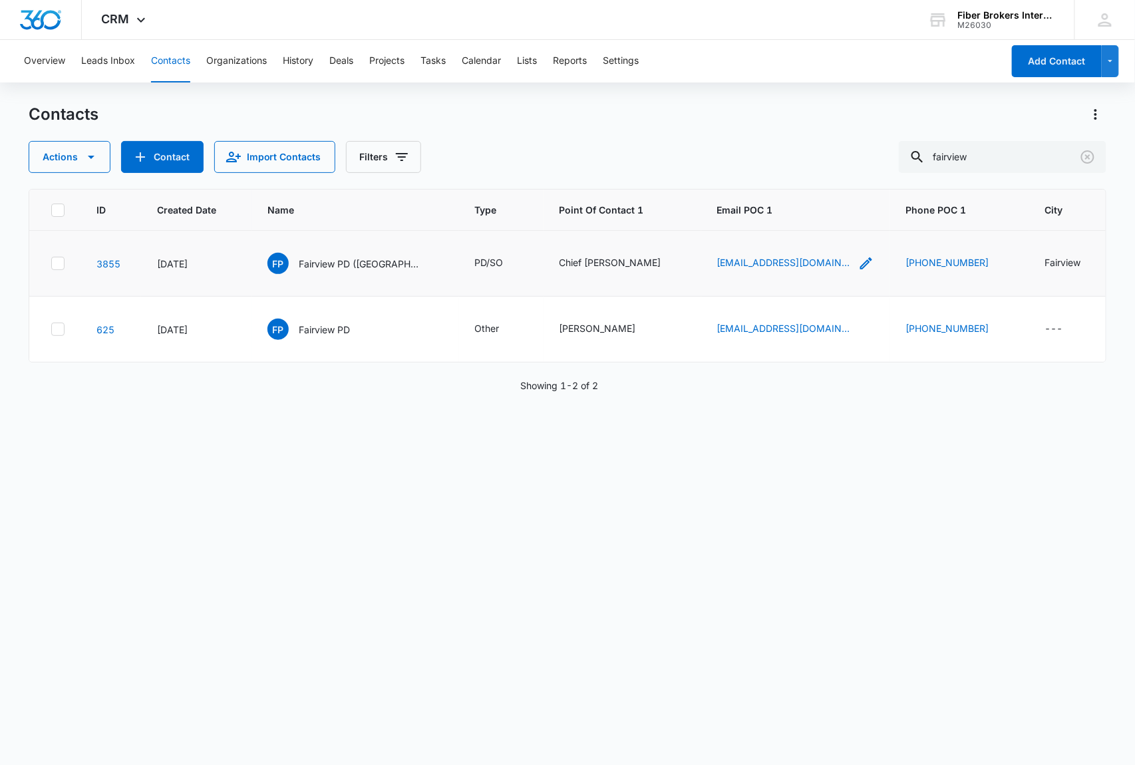
click at [858, 262] on icon "Email POC 1 - dreanes@fairviewok.org - Select to Edit Field" at bounding box center [866, 263] width 16 height 16
drag, startPoint x: 743, startPoint y: 177, endPoint x: 623, endPoint y: 173, distance: 120.4
click at [623, 173] on input "[EMAIL_ADDRESS][DOMAIN_NAME]" at bounding box center [702, 178] width 168 height 32
paste input "m"
type input "[EMAIL_ADDRESS][DOMAIN_NAME]"
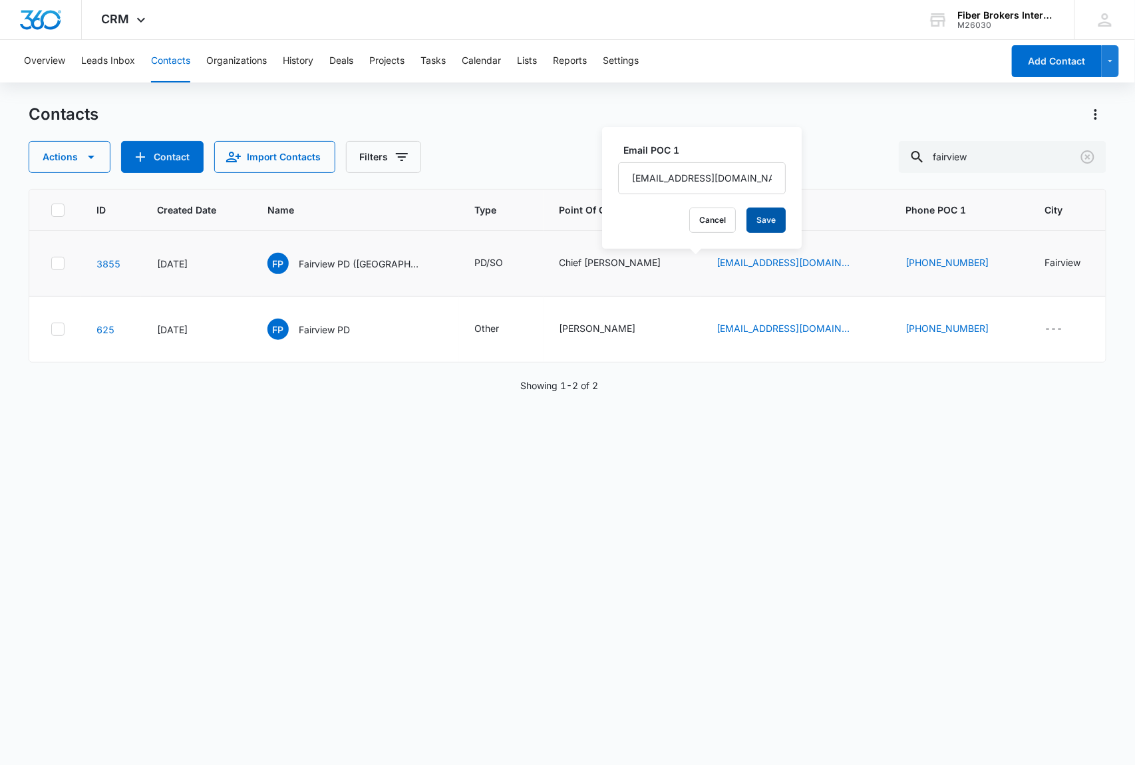
click at [754, 219] on button "Save" at bounding box center [765, 220] width 39 height 25
click at [669, 259] on icon "Point Of Contact 1 - Chief Reanes - Select to Edit Field" at bounding box center [677, 263] width 16 height 16
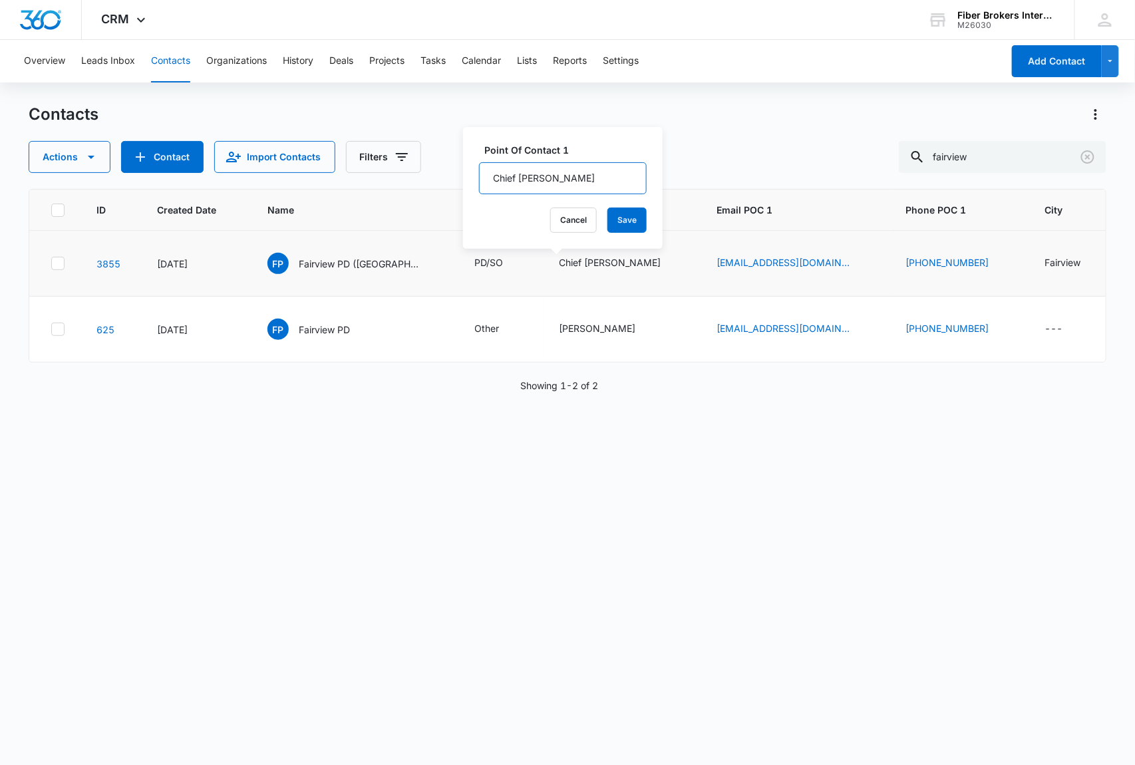
click at [537, 178] on input "Chief [PERSON_NAME]" at bounding box center [563, 178] width 168 height 32
type input "Chief [PERSON_NAME]"
click at [610, 217] on button "Save" at bounding box center [626, 220] width 39 height 25
click at [671, 263] on icon "Point Of Contact 1 - Chief Reames - Select to Edit Field" at bounding box center [677, 263] width 12 height 12
drag, startPoint x: 516, startPoint y: 177, endPoint x: 485, endPoint y: 176, distance: 31.3
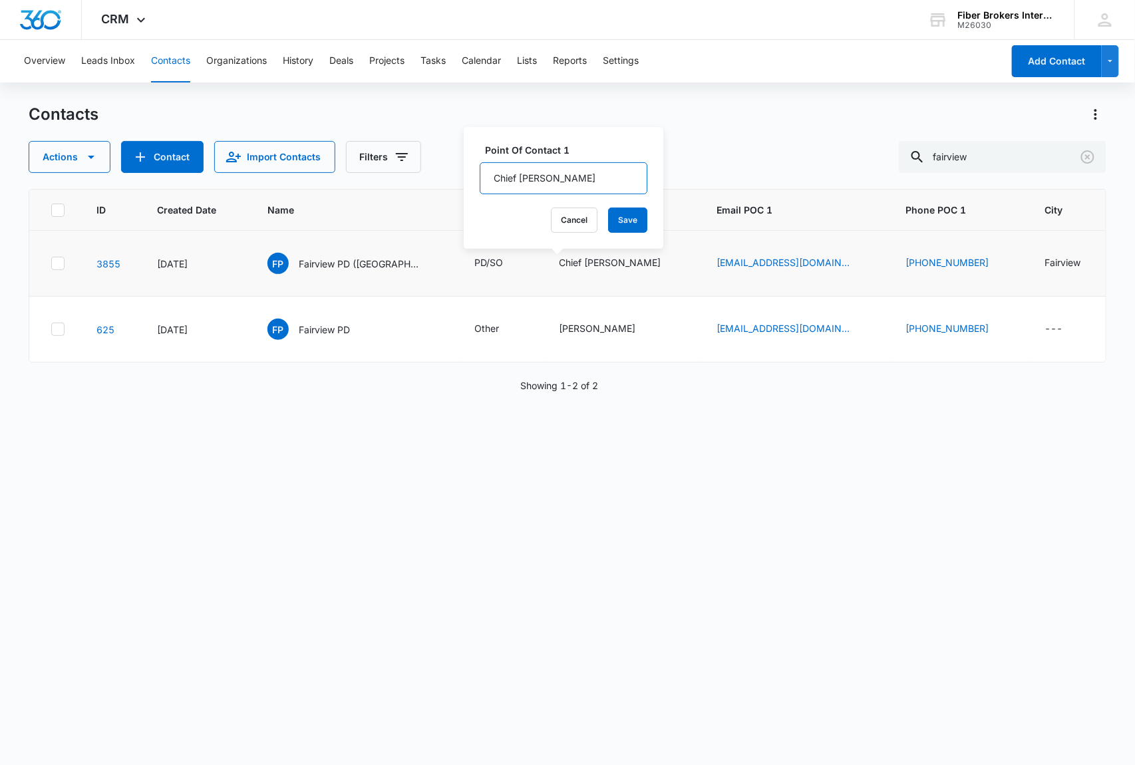
click at [485, 176] on input "Chief [PERSON_NAME]" at bounding box center [564, 178] width 168 height 32
drag, startPoint x: 522, startPoint y: 178, endPoint x: 509, endPoint y: 176, distance: 12.9
click at [509, 176] on input "[PERSON_NAME]" at bounding box center [564, 178] width 168 height 32
type input "[PERSON_NAME]"
click at [613, 222] on button "Save" at bounding box center [627, 220] width 39 height 25
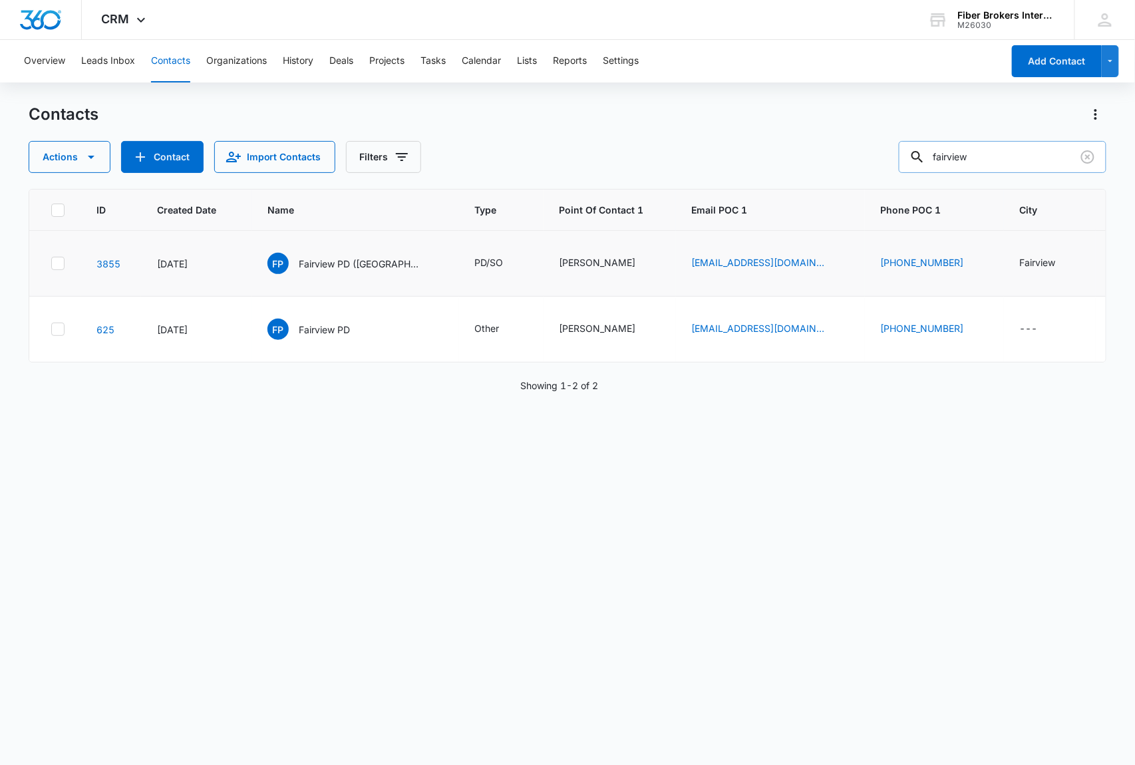
drag, startPoint x: 1001, startPoint y: 158, endPoint x: 936, endPoint y: 155, distance: 64.6
click at [936, 155] on div "fairview" at bounding box center [1003, 157] width 208 height 32
type input "hutch"
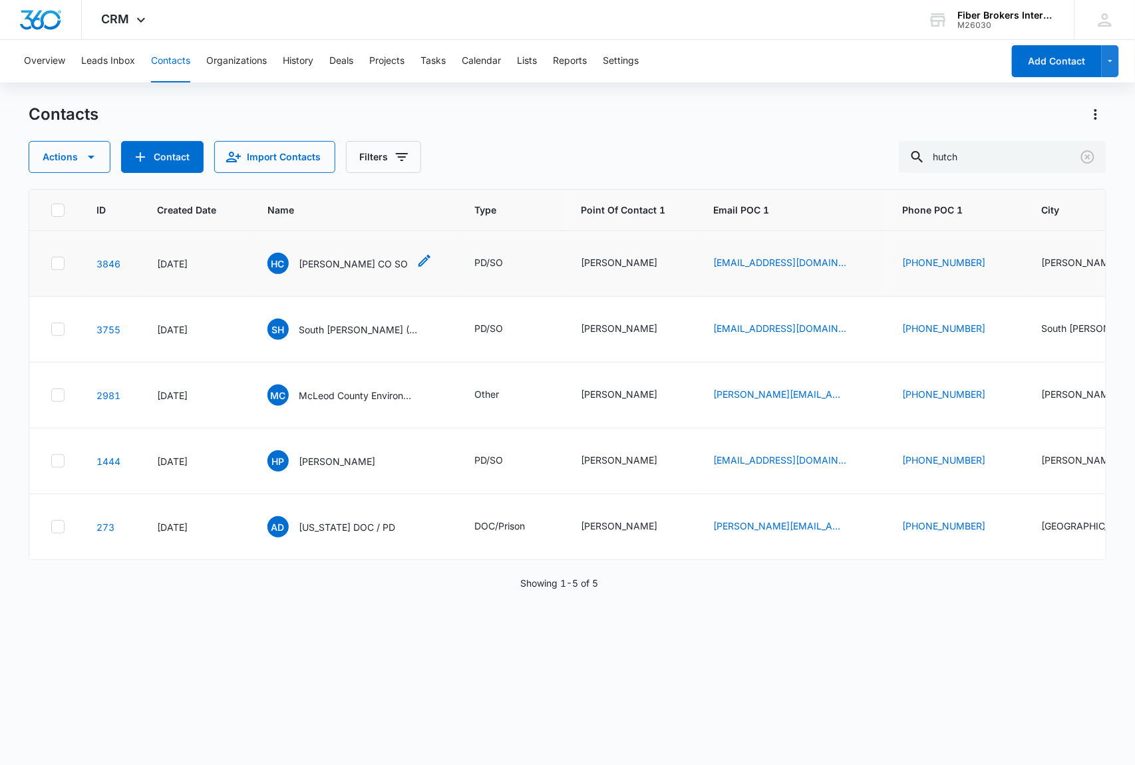
click at [275, 265] on span "HC" at bounding box center [277, 263] width 21 height 21
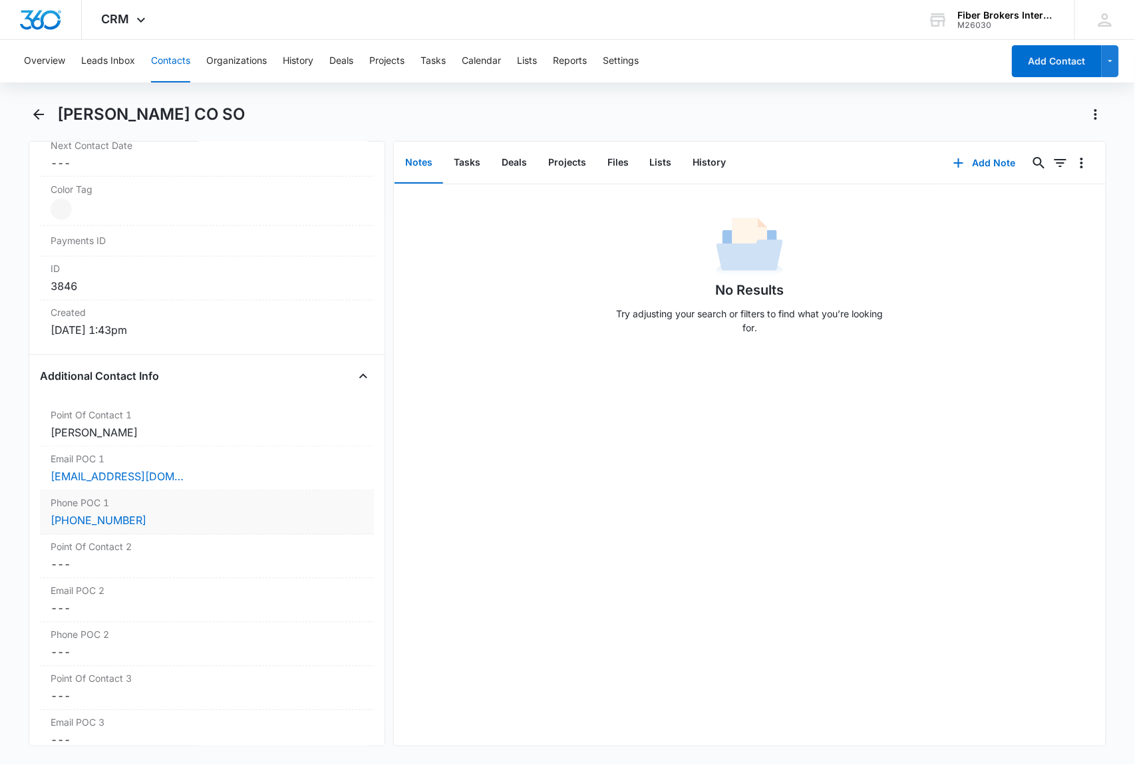
scroll to position [798, 0]
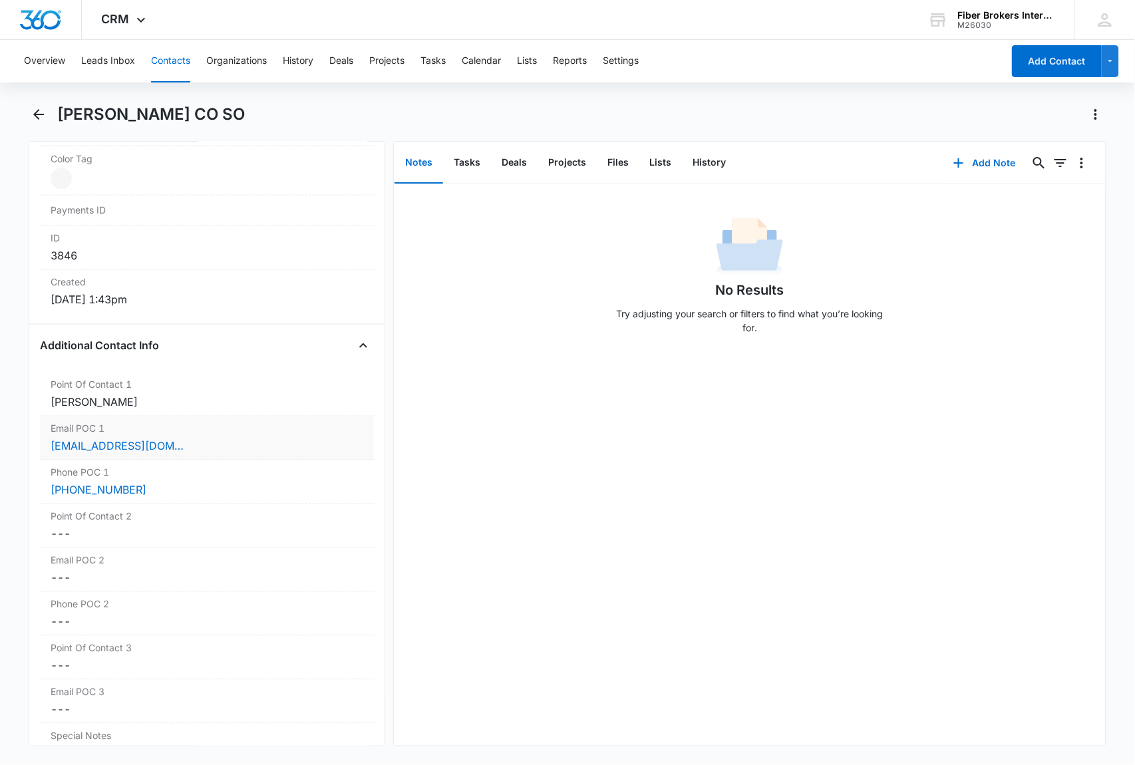
click at [147, 410] on div "[PERSON_NAME]" at bounding box center [207, 402] width 313 height 16
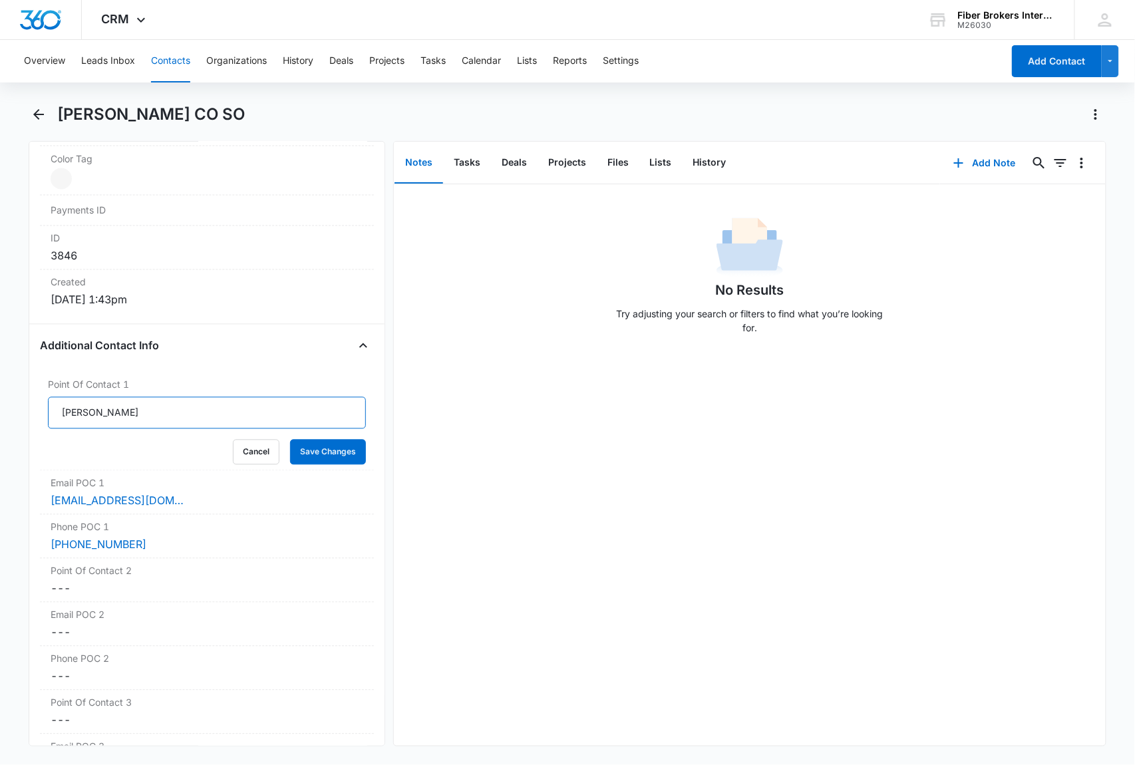
drag, startPoint x: 136, startPoint y: 419, endPoint x: 35, endPoint y: 416, distance: 101.8
click at [35, 416] on div "Remove [PERSON_NAME] CO SO Contact Info Name Cancel Save Changes [PERSON_NAME] …" at bounding box center [207, 443] width 356 height 605
paste input "[PERSON_NAME]"
type input "[PERSON_NAME]"
click at [328, 454] on button "Save Changes" at bounding box center [328, 452] width 76 height 25
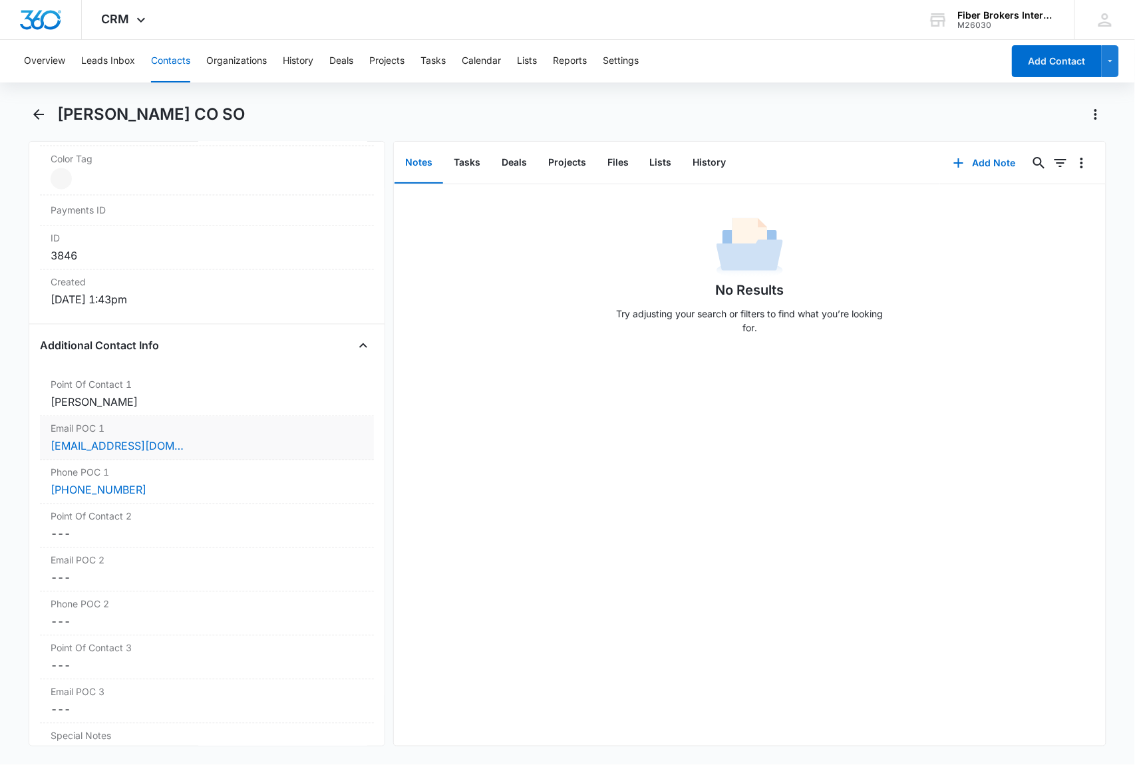
click at [190, 429] on label "Email POC 1" at bounding box center [207, 429] width 313 height 14
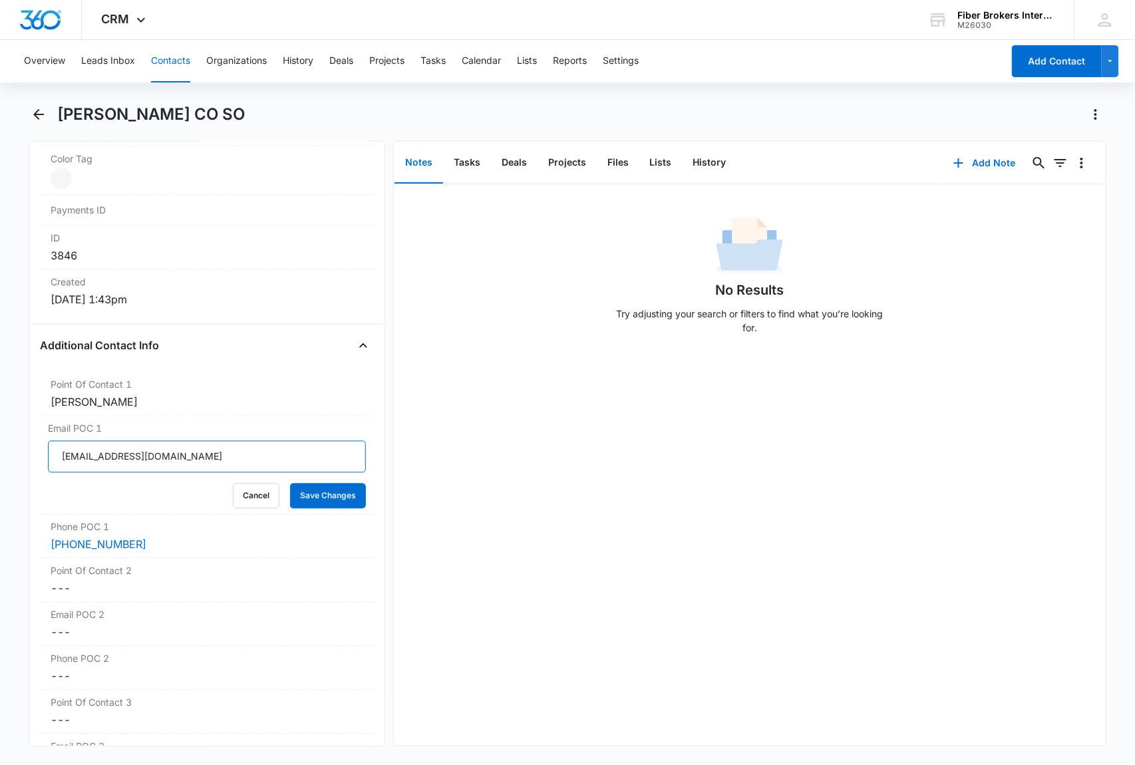
drag, startPoint x: 218, startPoint y: 464, endPoint x: 33, endPoint y: 453, distance: 185.9
click at [33, 453] on div "Remove [PERSON_NAME] CO SO Contact Info Name Cancel Save Changes [PERSON_NAME] …" at bounding box center [207, 443] width 356 height 605
paste input "sheriff"
type input "[EMAIL_ADDRESS][DOMAIN_NAME]"
click at [305, 501] on button "Save Changes" at bounding box center [328, 496] width 76 height 25
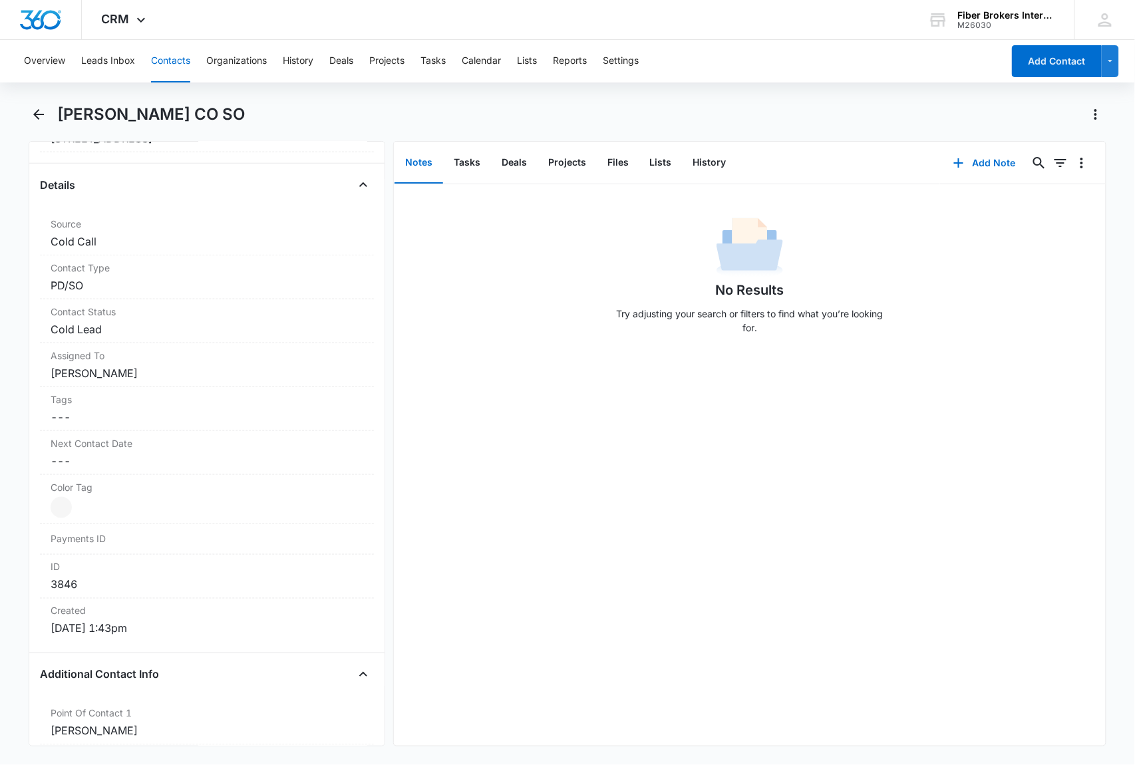
scroll to position [443, 0]
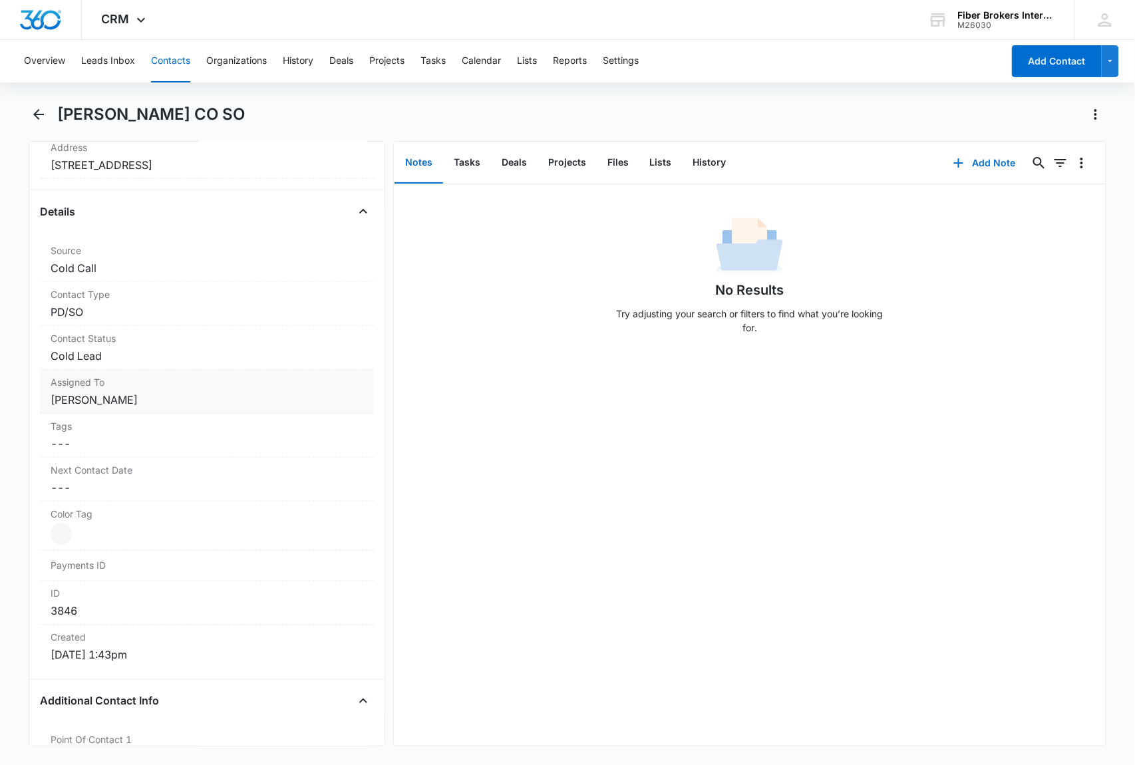
click at [157, 400] on dd "Cancel Save Changes [DEMOGRAPHIC_DATA][PERSON_NAME]" at bounding box center [207, 400] width 313 height 16
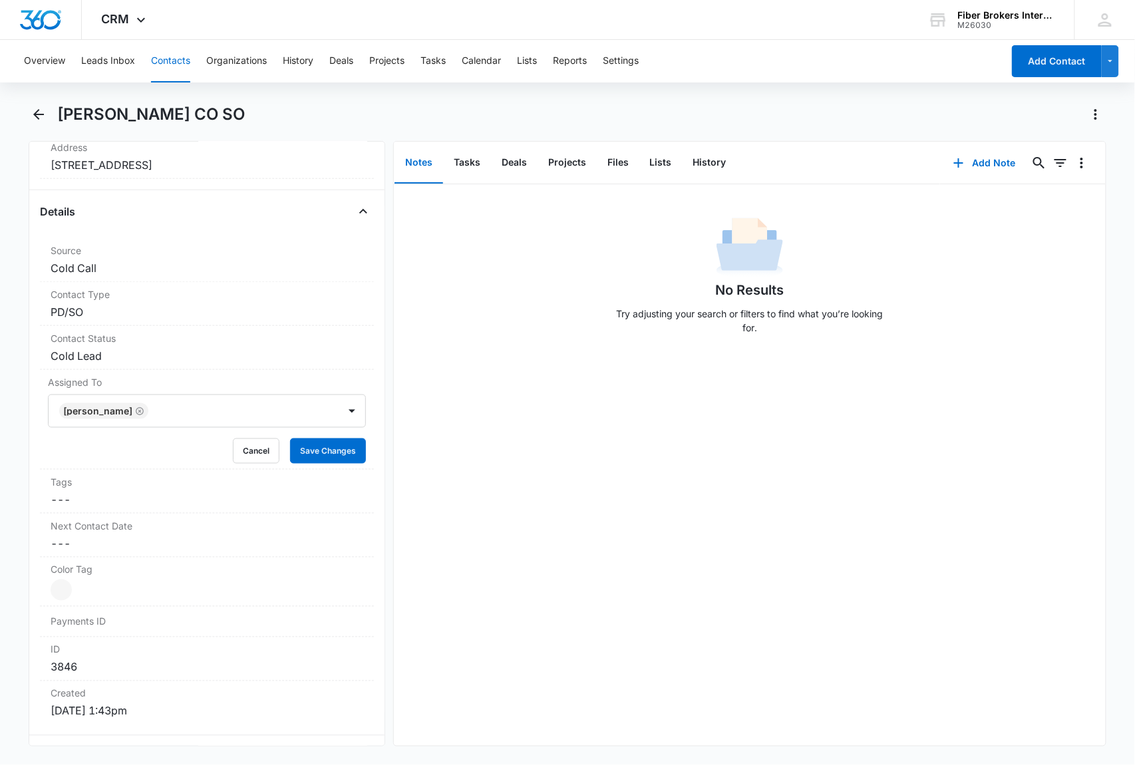
click at [136, 415] on icon "Remove Kristen Pierce" at bounding box center [140, 411] width 8 height 8
click at [149, 410] on div at bounding box center [191, 411] width 261 height 19
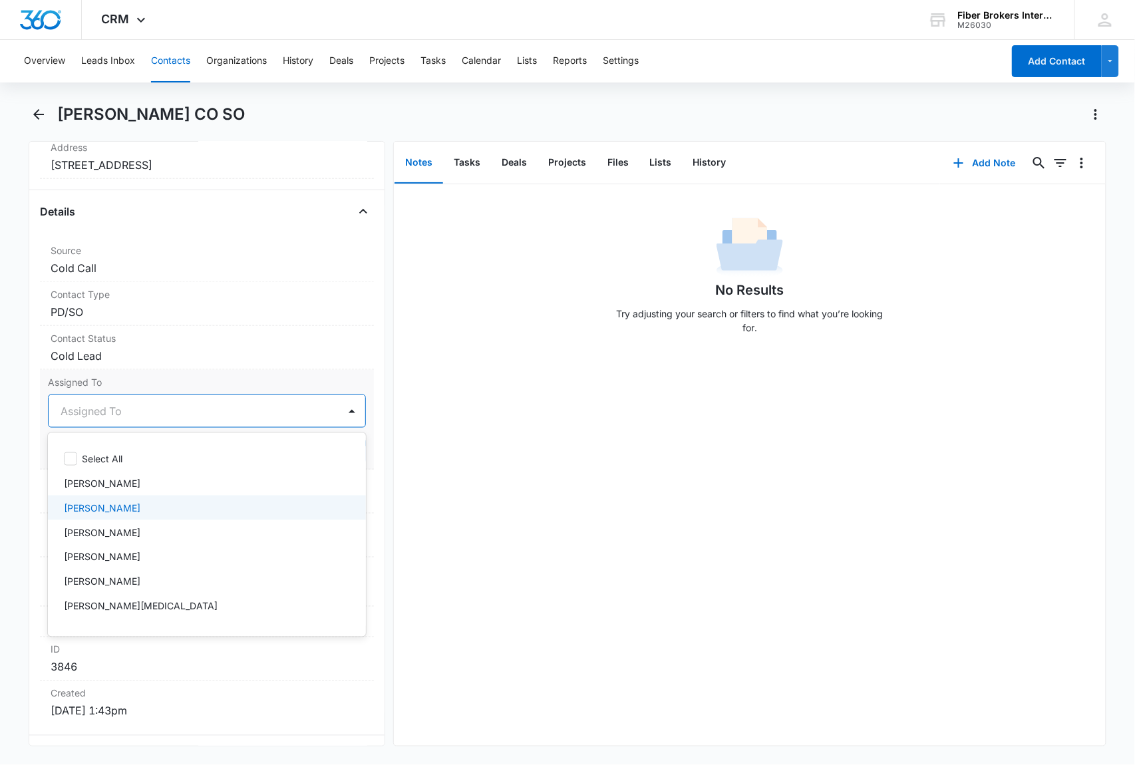
click at [128, 497] on div "[PERSON_NAME]" at bounding box center [207, 507] width 318 height 25
click at [135, 416] on icon "Remove Natasha Mack" at bounding box center [139, 411] width 9 height 10
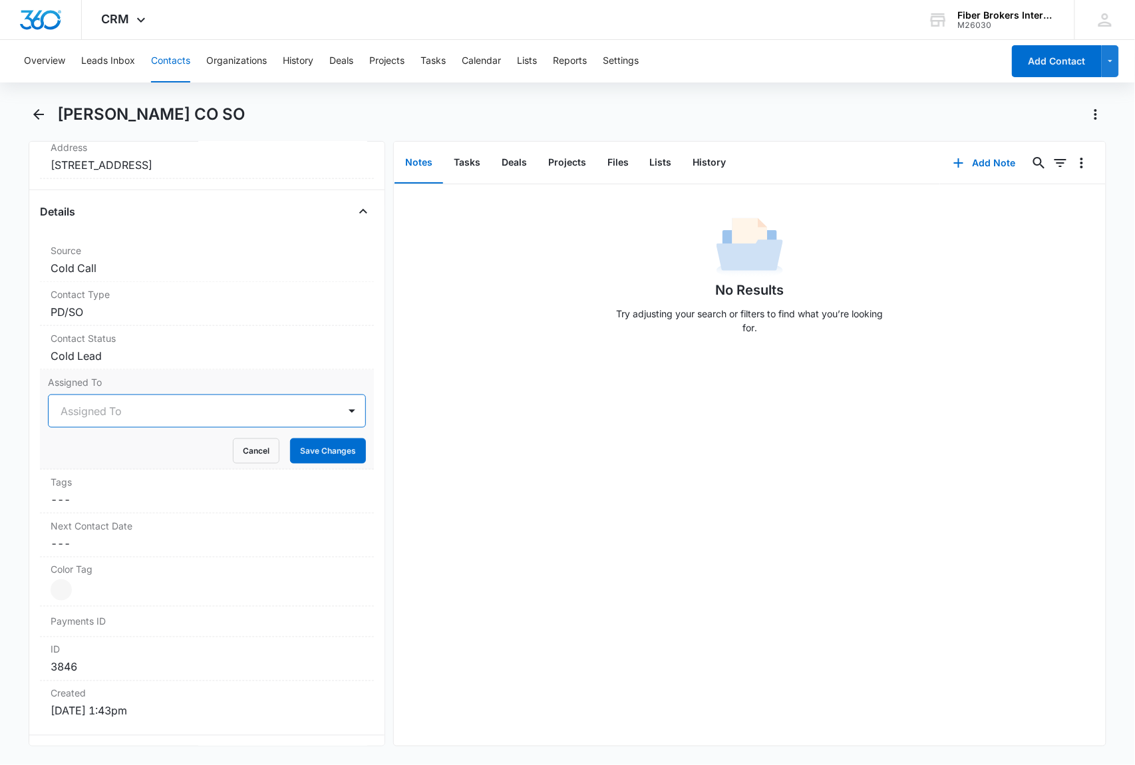
click at [131, 410] on div at bounding box center [191, 411] width 261 height 19
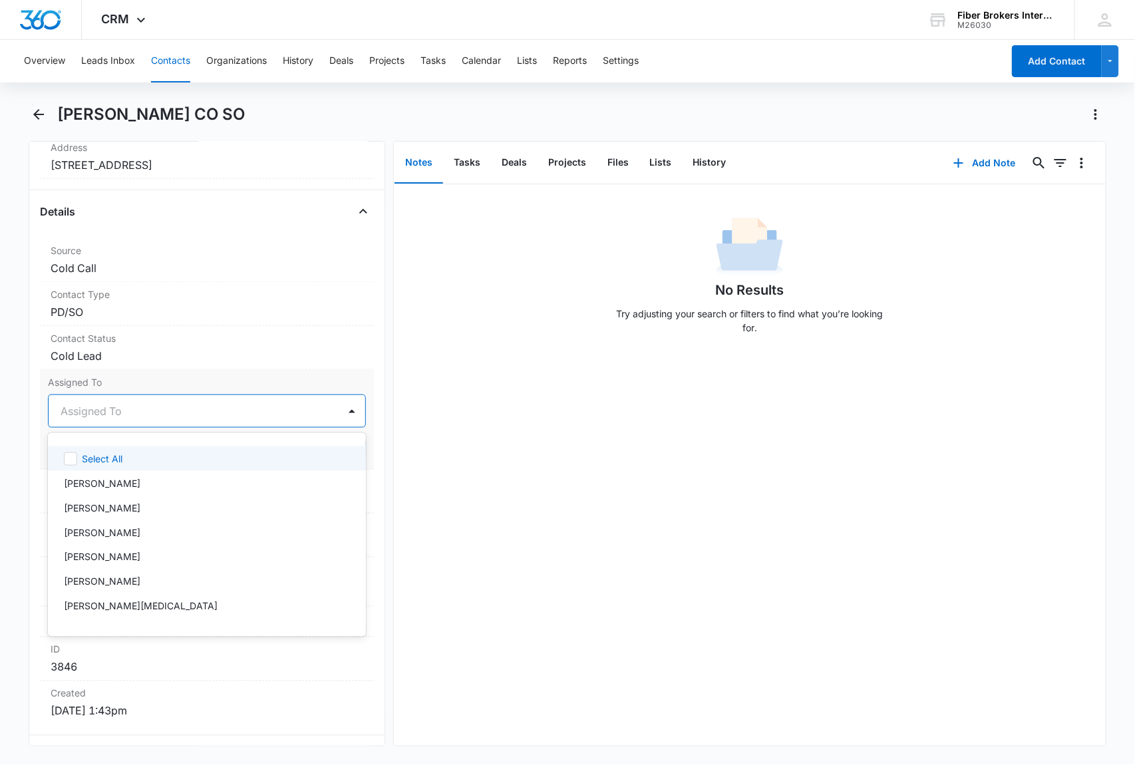
click at [106, 411] on div at bounding box center [191, 411] width 261 height 19
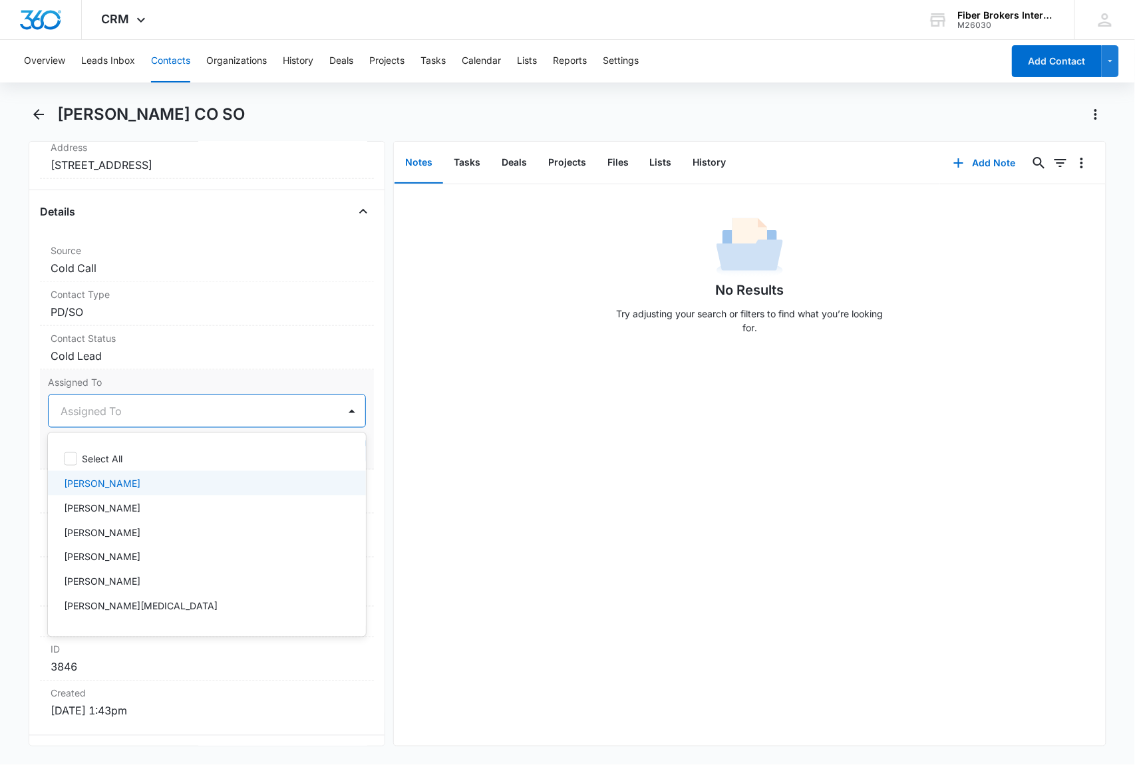
click at [94, 485] on p "[PERSON_NAME]" at bounding box center [102, 483] width 76 height 14
click at [147, 387] on label "Assigned To" at bounding box center [207, 382] width 318 height 14
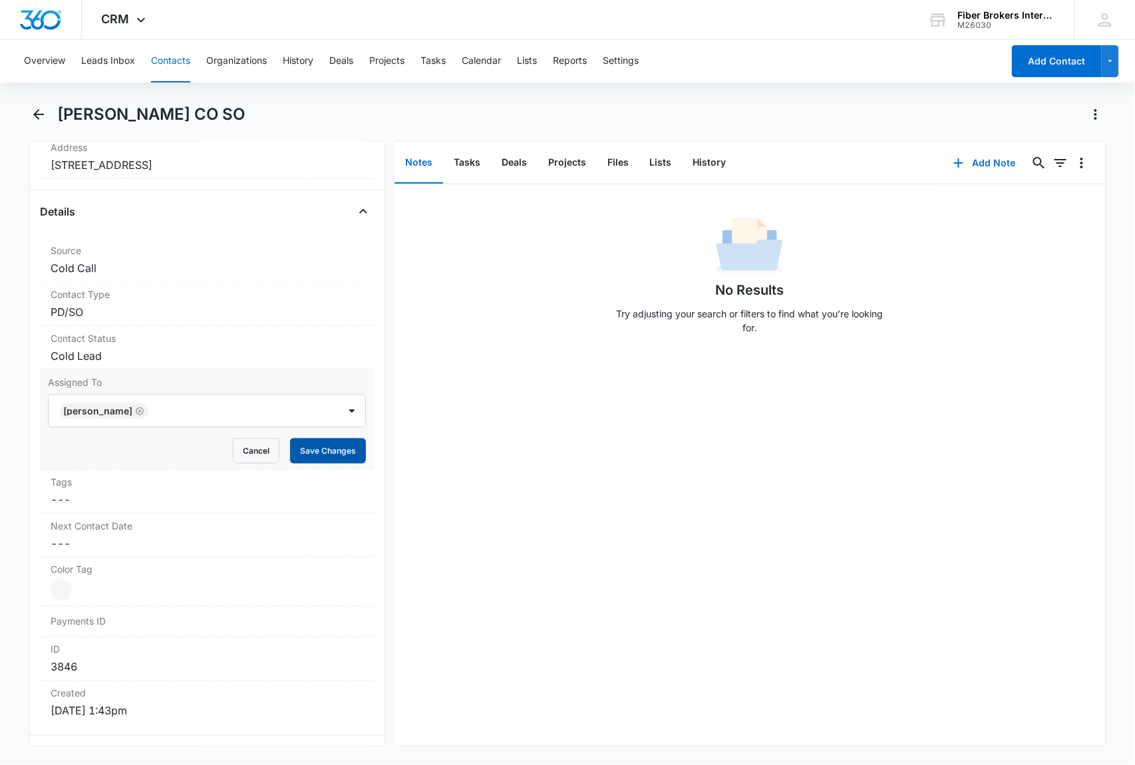
click at [309, 458] on button "Save Changes" at bounding box center [328, 450] width 76 height 25
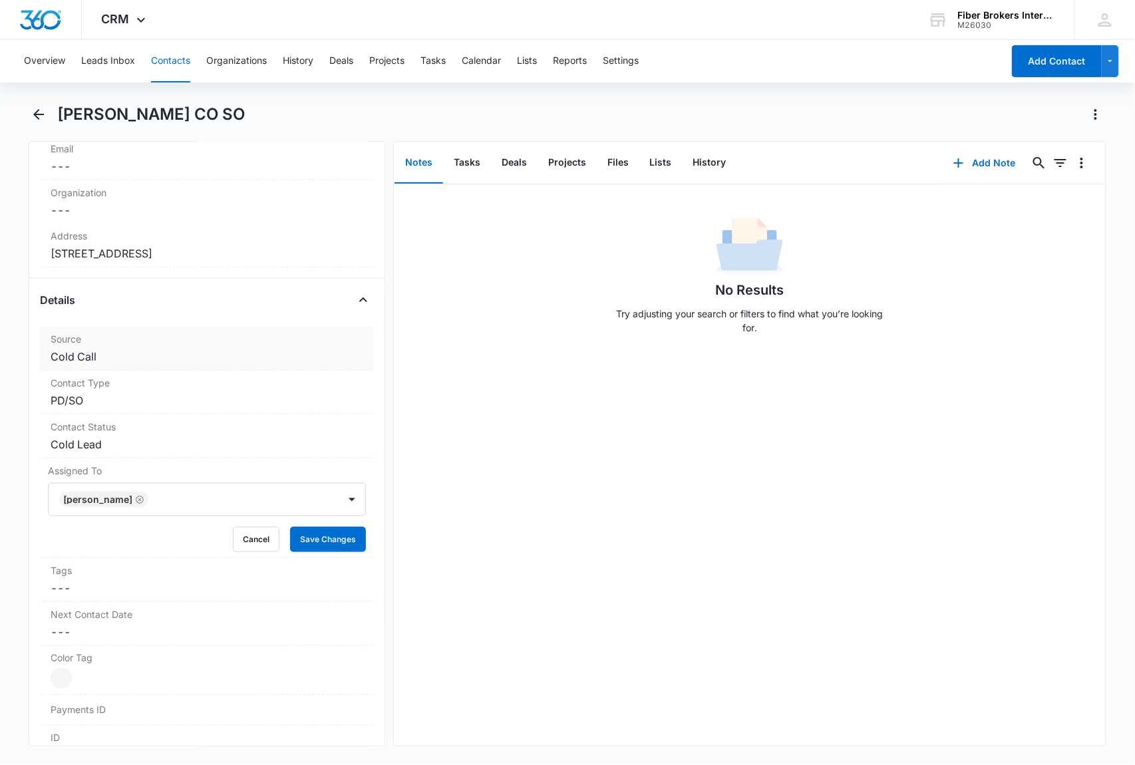
click at [120, 362] on dd "Cancel Save Changes Cold Call" at bounding box center [207, 357] width 313 height 16
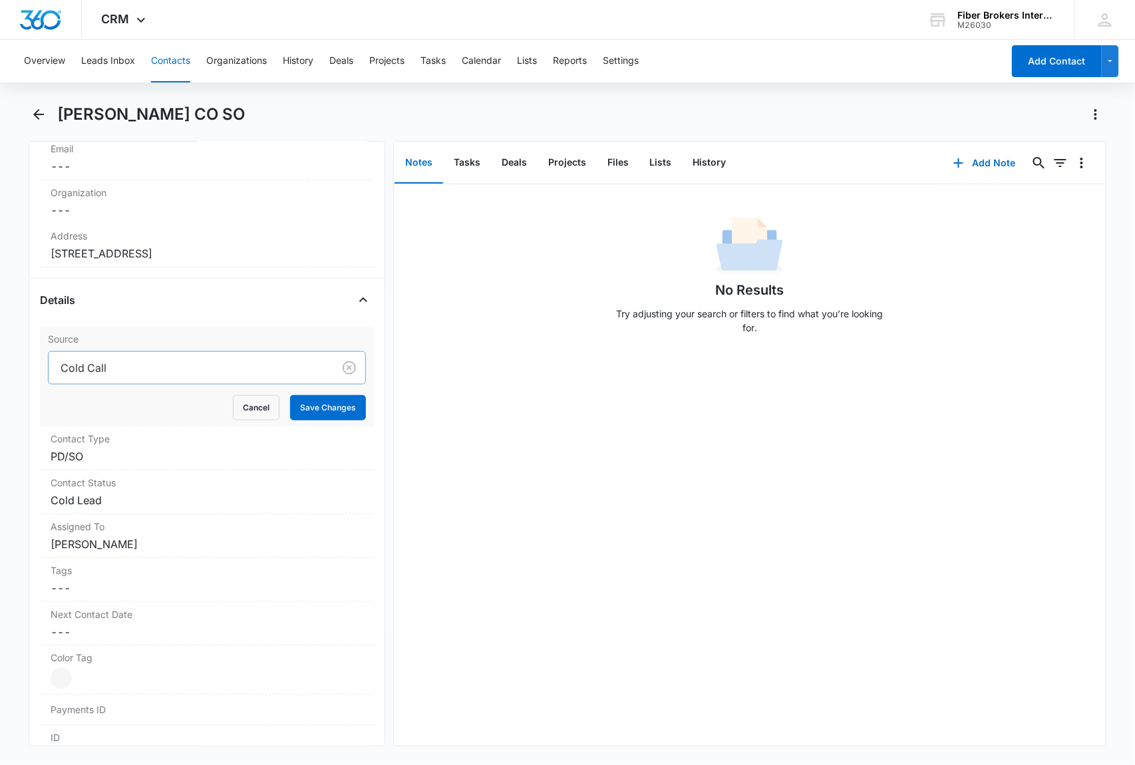
click at [181, 364] on div at bounding box center [188, 367] width 255 height 19
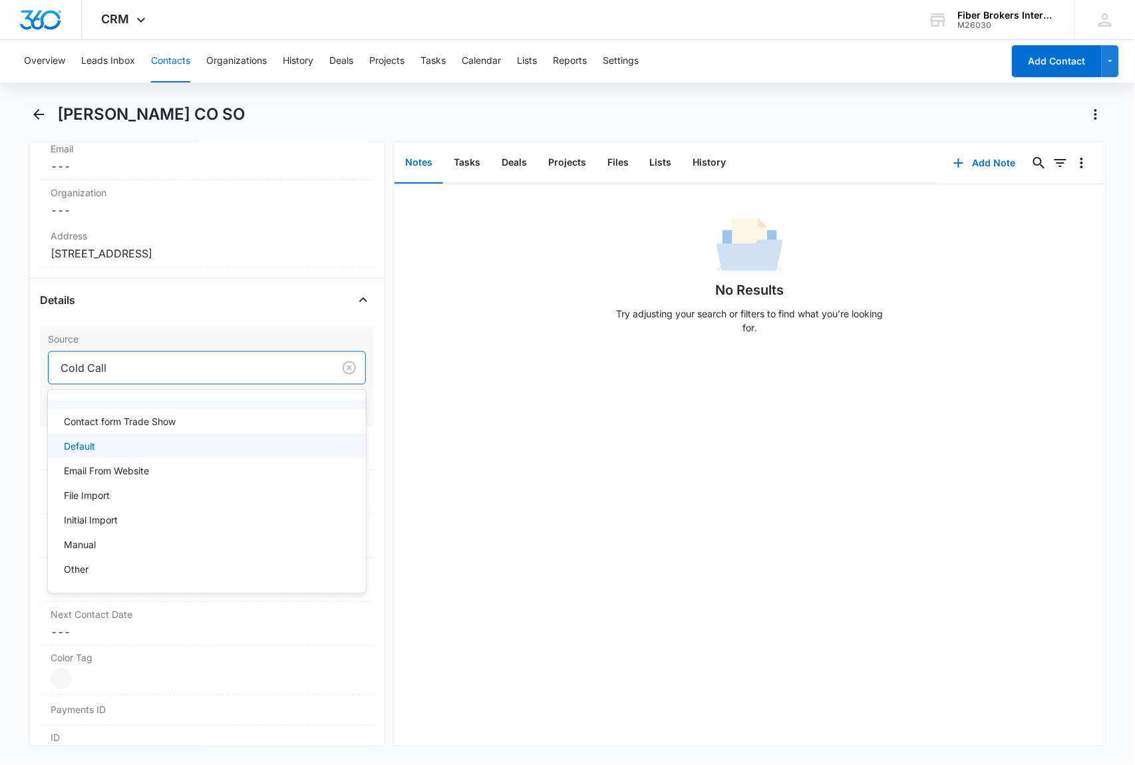
scroll to position [96, 0]
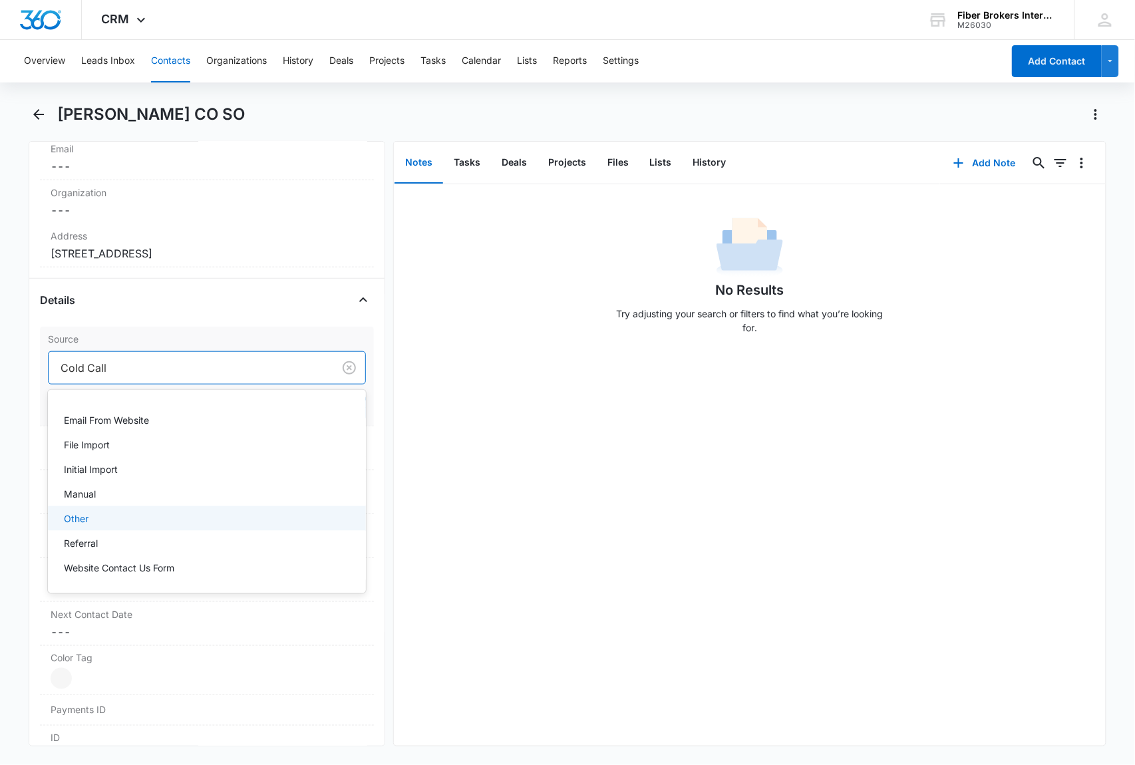
click at [126, 515] on div "Other" at bounding box center [205, 518] width 283 height 14
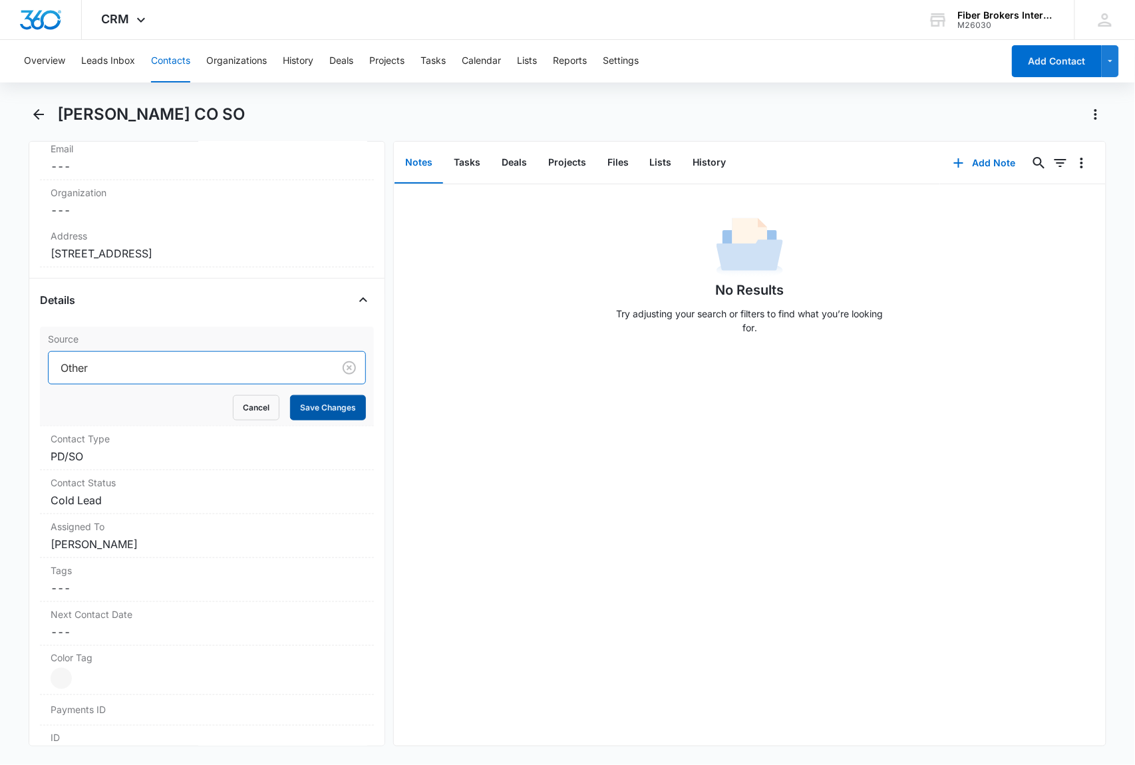
click at [315, 406] on button "Save Changes" at bounding box center [328, 407] width 76 height 25
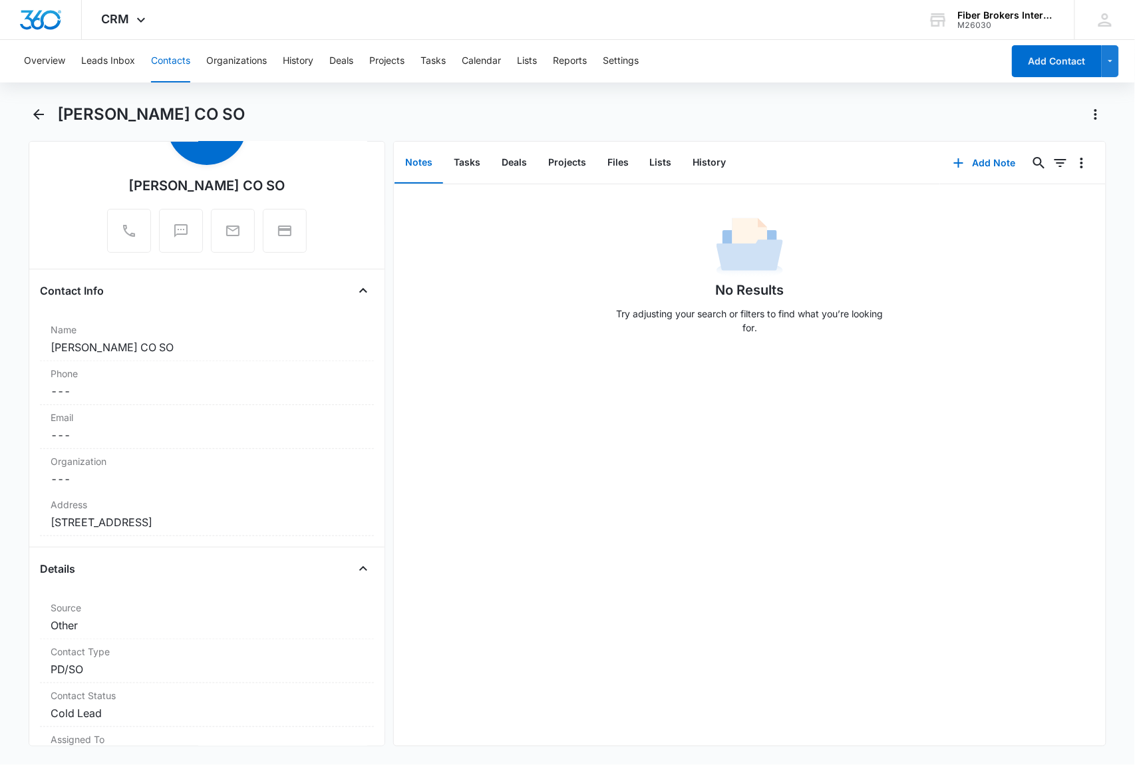
scroll to position [0, 0]
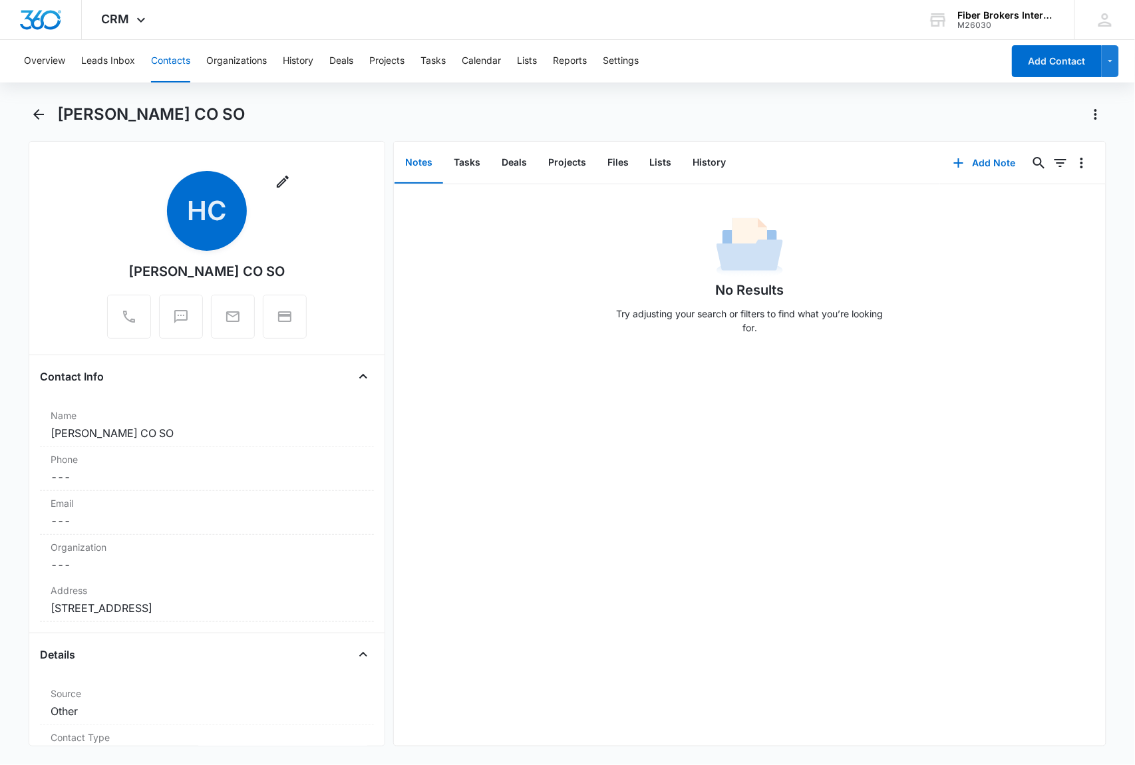
click at [210, 274] on div "[PERSON_NAME] CO SO" at bounding box center [206, 271] width 156 height 20
click at [160, 430] on dd "Cancel Save Changes [PERSON_NAME] CO SO" at bounding box center [207, 433] width 313 height 16
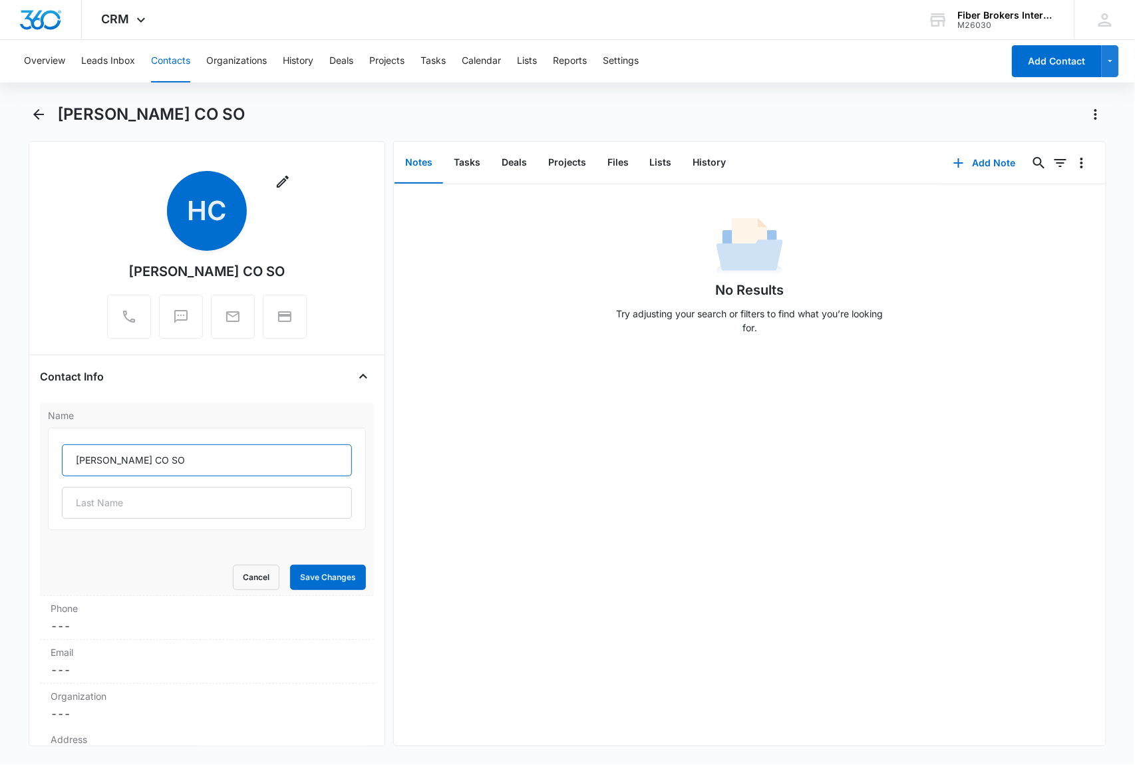
drag, startPoint x: 141, startPoint y: 460, endPoint x: 134, endPoint y: 456, distance: 8.7
click at [134, 456] on input "[PERSON_NAME] CO SO" at bounding box center [207, 460] width 290 height 32
drag, startPoint x: 208, startPoint y: 456, endPoint x: 65, endPoint y: 455, distance: 143.0
click at [65, 455] on input "[GEOGRAPHIC_DATA] ([GEOGRAPHIC_DATA])" at bounding box center [207, 460] width 290 height 32
type input "[GEOGRAPHIC_DATA] ([GEOGRAPHIC_DATA])"
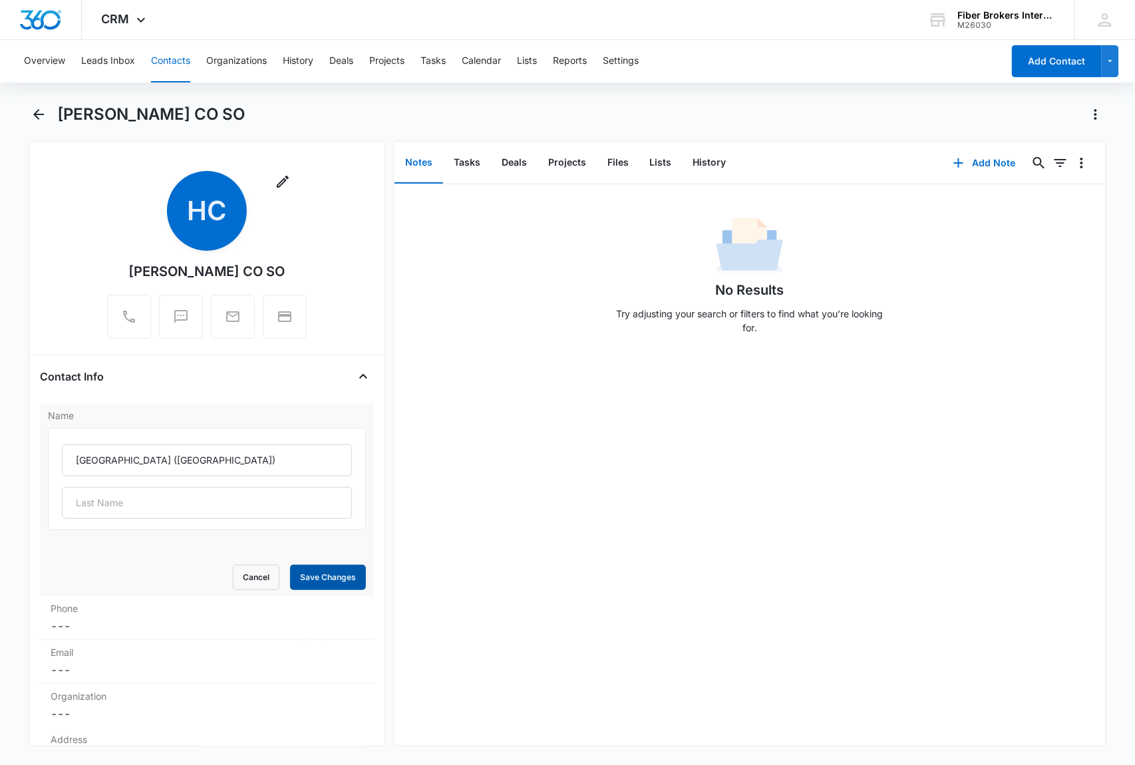
click at [328, 572] on button "Save Changes" at bounding box center [328, 577] width 76 height 25
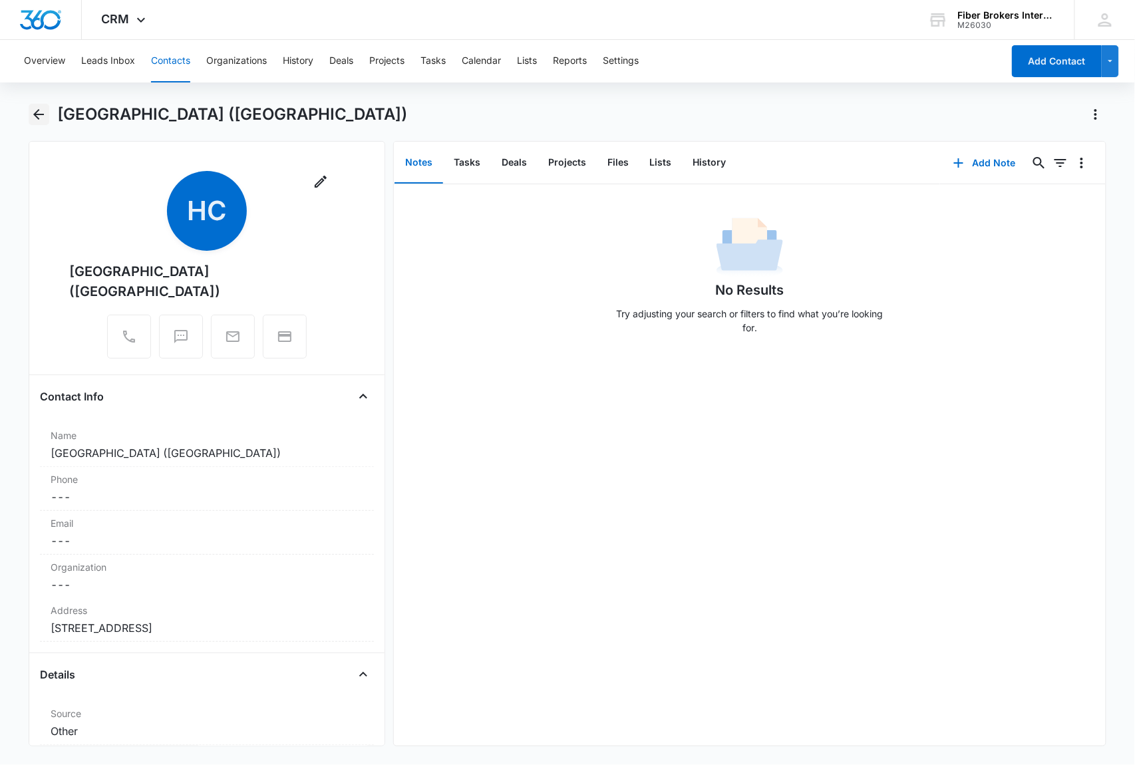
click at [36, 109] on icon "Back" at bounding box center [39, 114] width 16 height 16
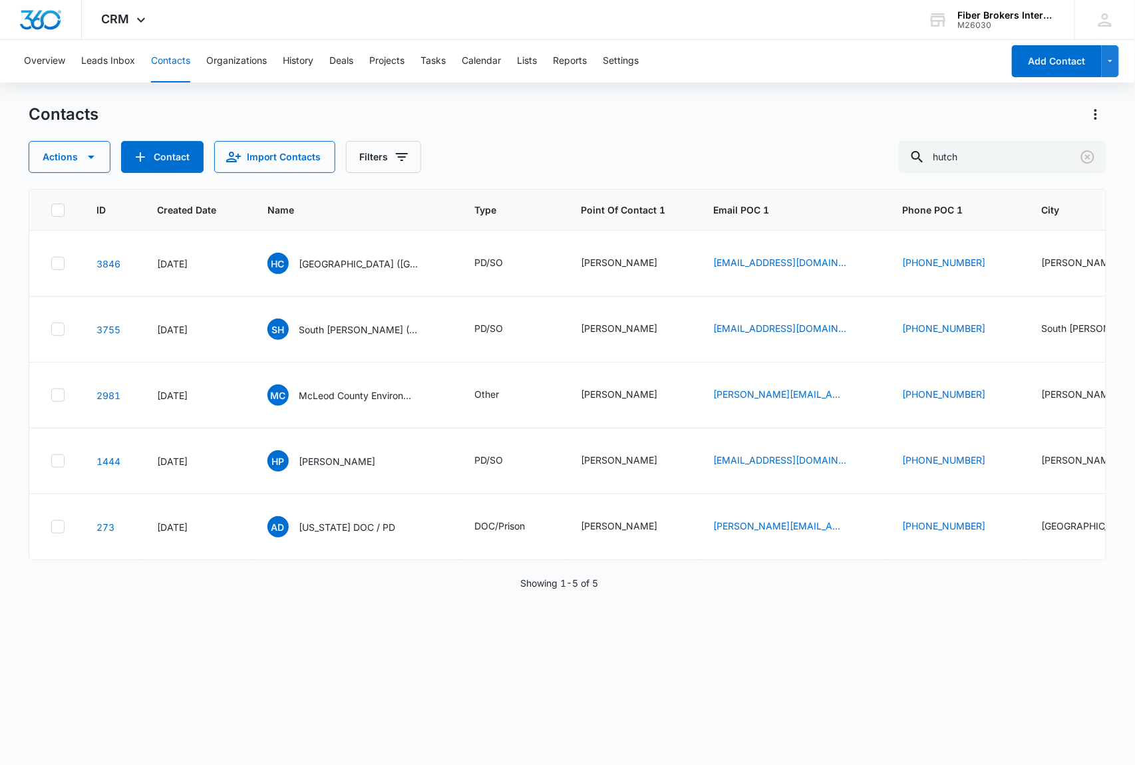
drag, startPoint x: 1091, startPoint y: 163, endPoint x: 703, endPoint y: 762, distance: 714.1
click at [1091, 163] on icon "Clear" at bounding box center [1087, 157] width 16 height 16
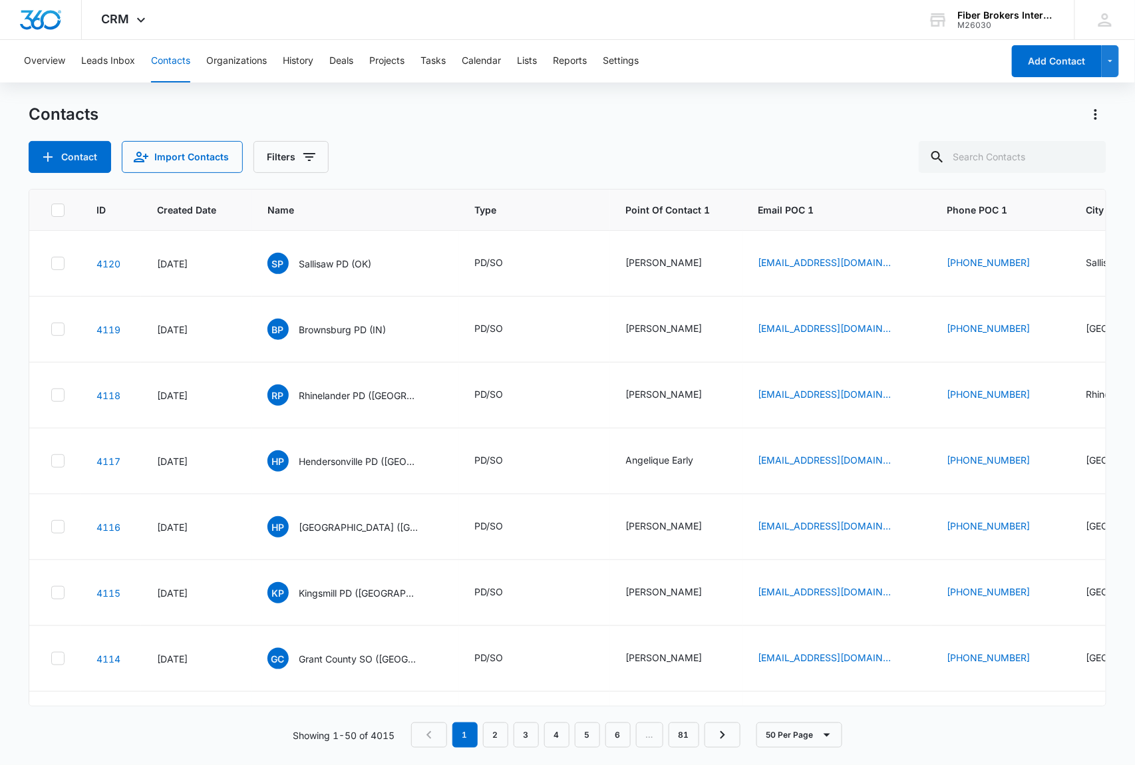
click at [394, 129] on div "Contacts Contact Import Contacts Filters" at bounding box center [568, 138] width 1078 height 69
